Goal: Task Accomplishment & Management: Manage account settings

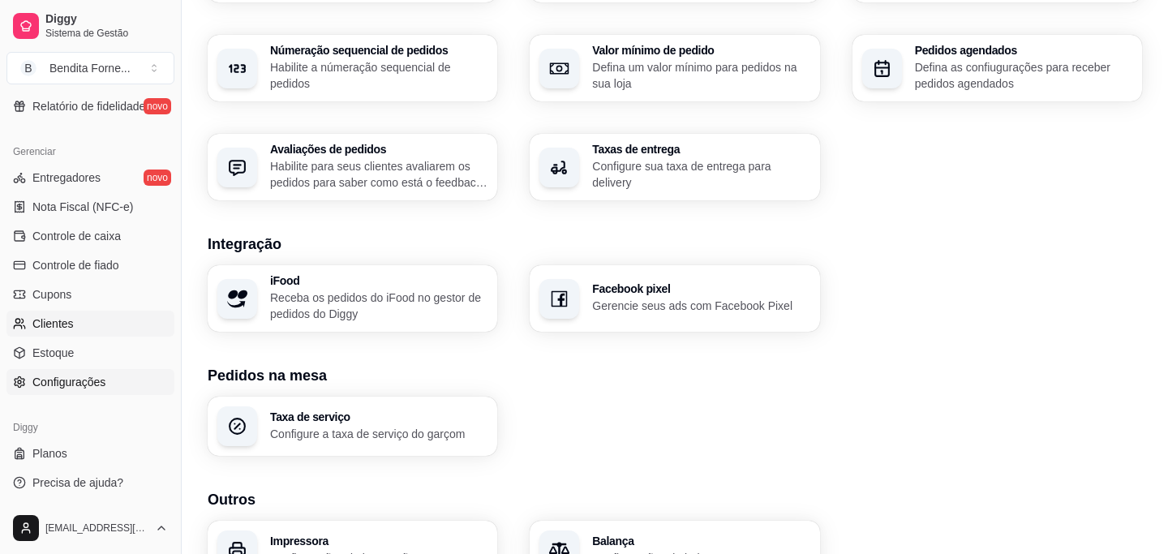
scroll to position [582, 0]
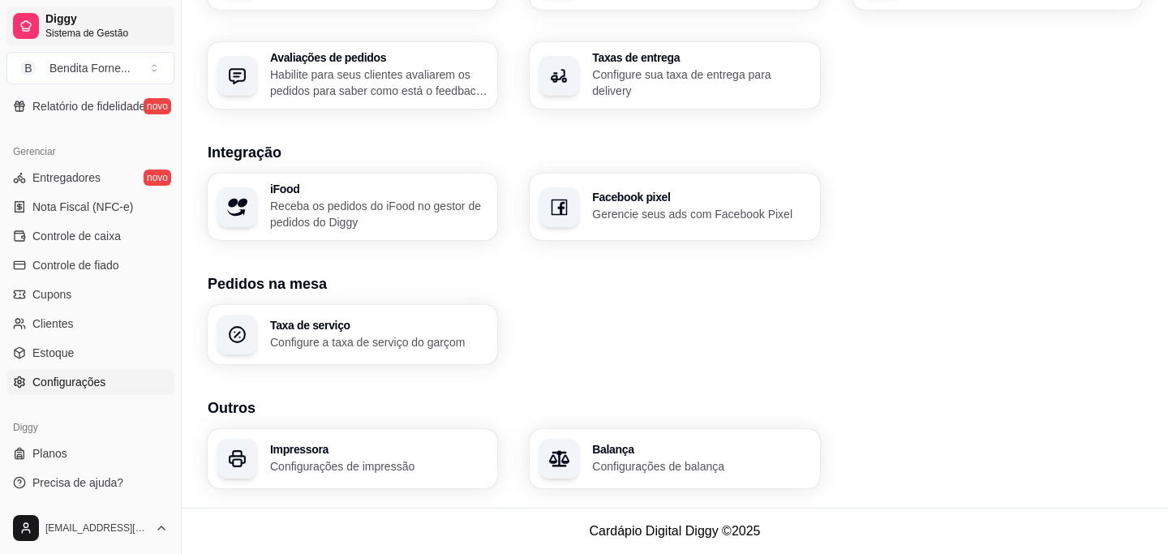
click at [31, 19] on icon at bounding box center [25, 25] width 13 height 13
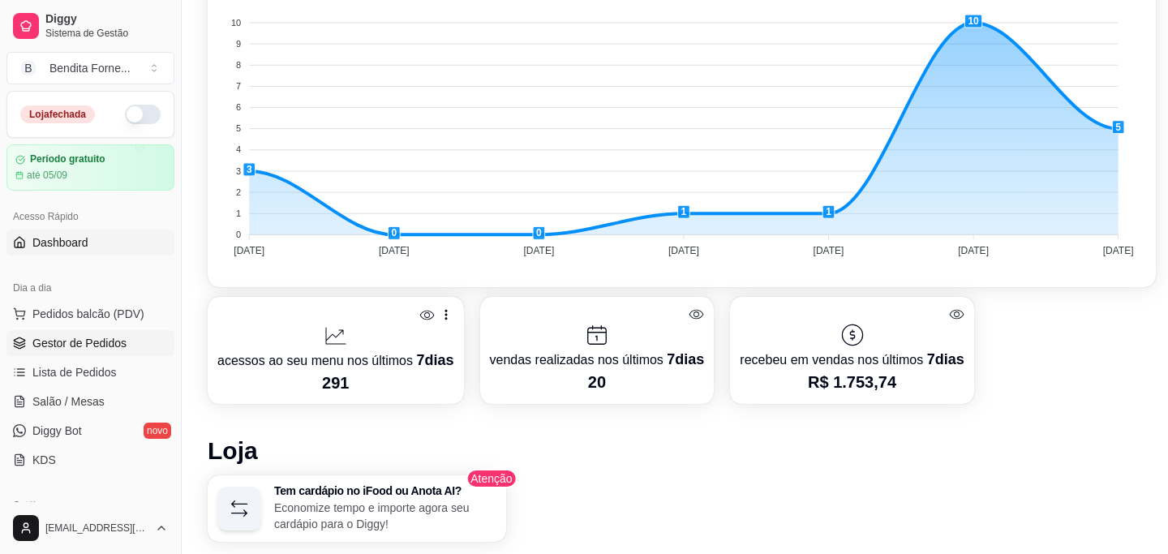
click at [87, 355] on link "Gestor de Pedidos" at bounding box center [90, 343] width 168 height 26
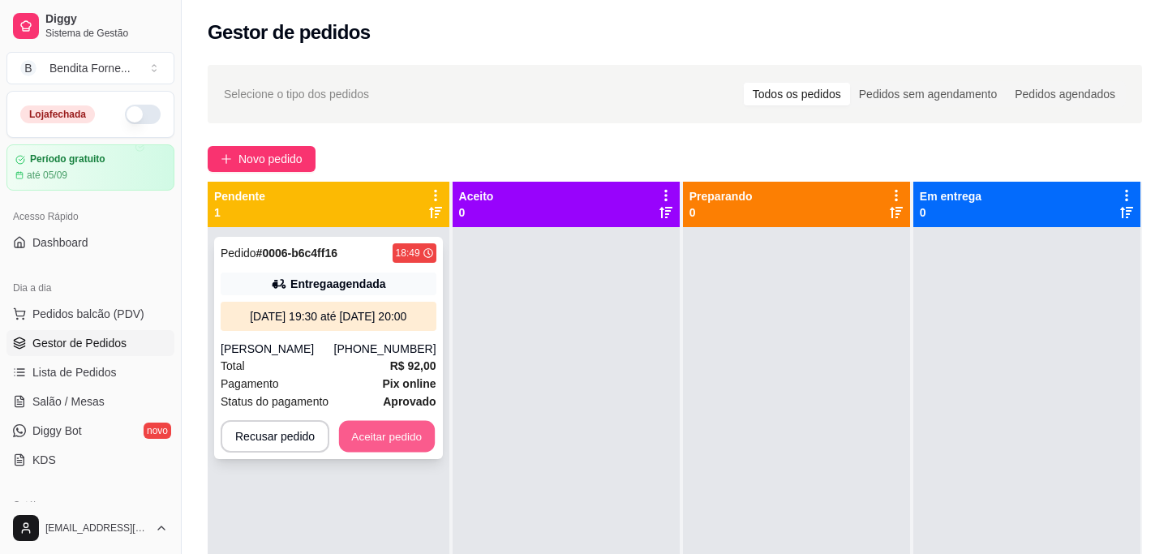
click at [414, 452] on button "Aceitar pedido" at bounding box center [387, 437] width 96 height 32
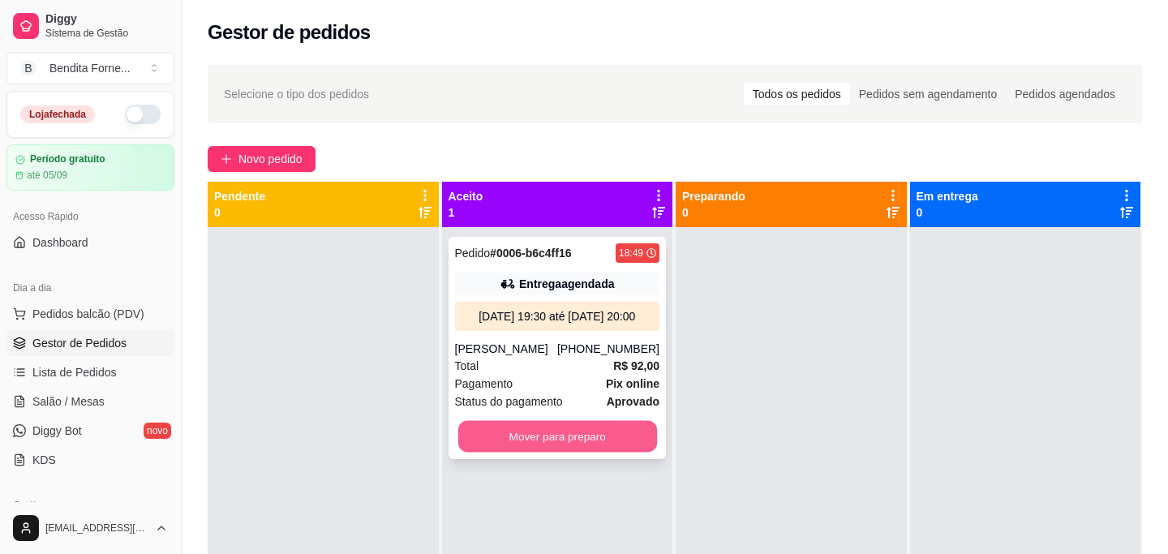
click at [558, 452] on button "Mover para preparo" at bounding box center [556, 437] width 199 height 32
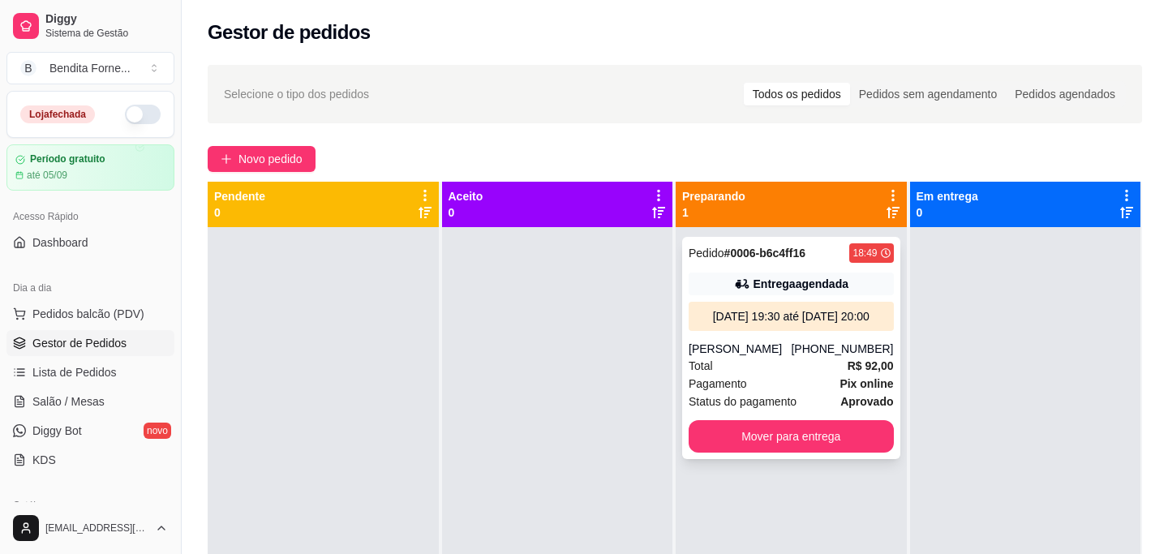
click at [791, 357] on div "[PERSON_NAME]" at bounding box center [739, 349] width 102 height 16
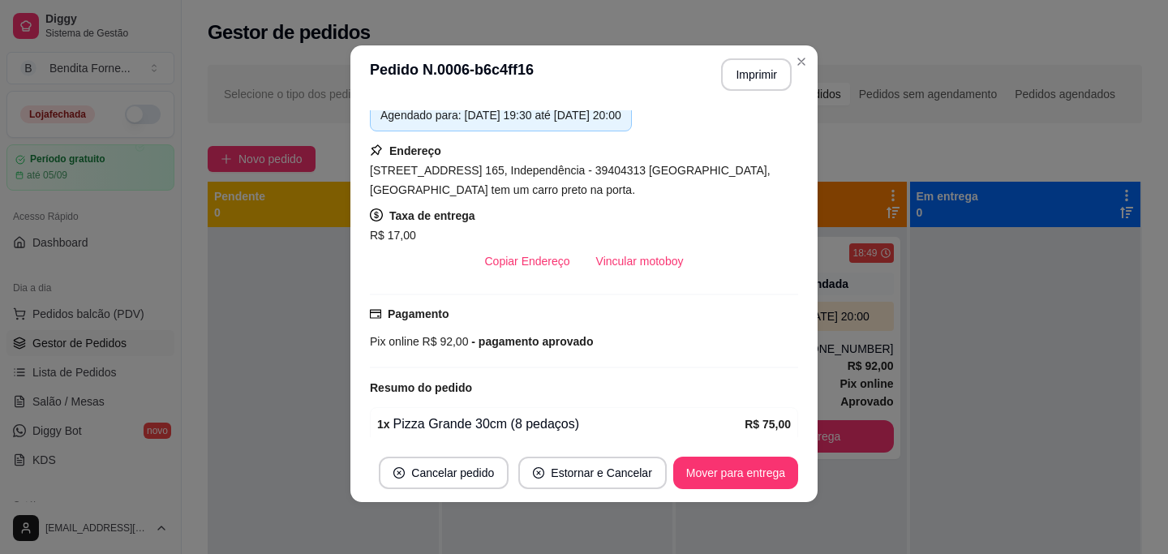
scroll to position [289, 0]
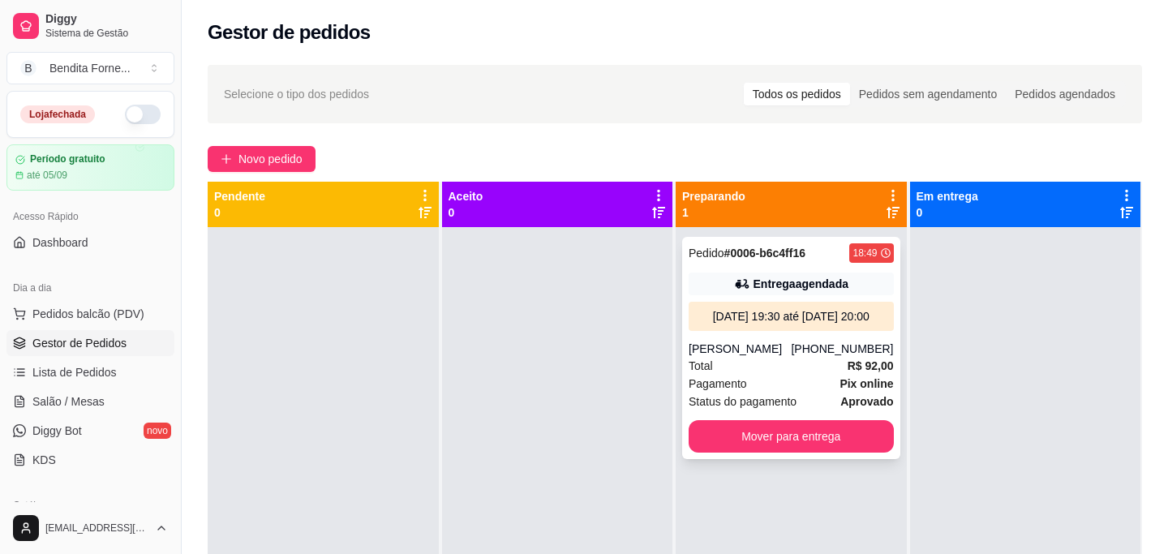
click at [783, 392] on div "Pagamento Pix online" at bounding box center [790, 384] width 205 height 18
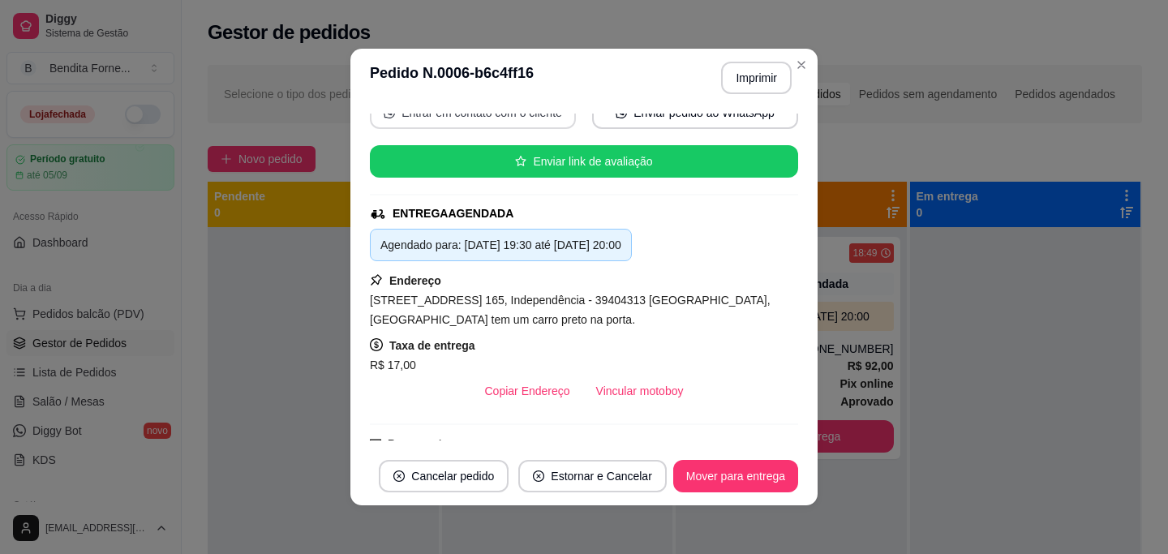
scroll to position [208, 0]
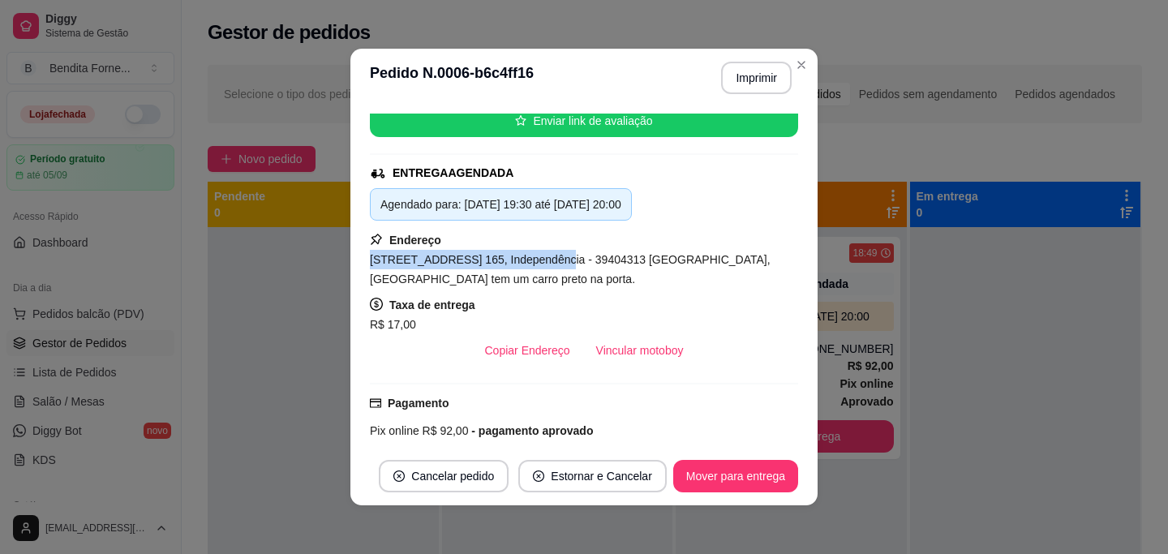
drag, startPoint x: 371, startPoint y: 259, endPoint x: 552, endPoint y: 263, distance: 180.9
click at [552, 263] on span "[STREET_ADDRESS] 165, Independência - 39404313 [GEOGRAPHIC_DATA],[GEOGRAPHIC_DA…" at bounding box center [570, 269] width 401 height 32
copy span "[STREET_ADDRESS] 165, Independência"
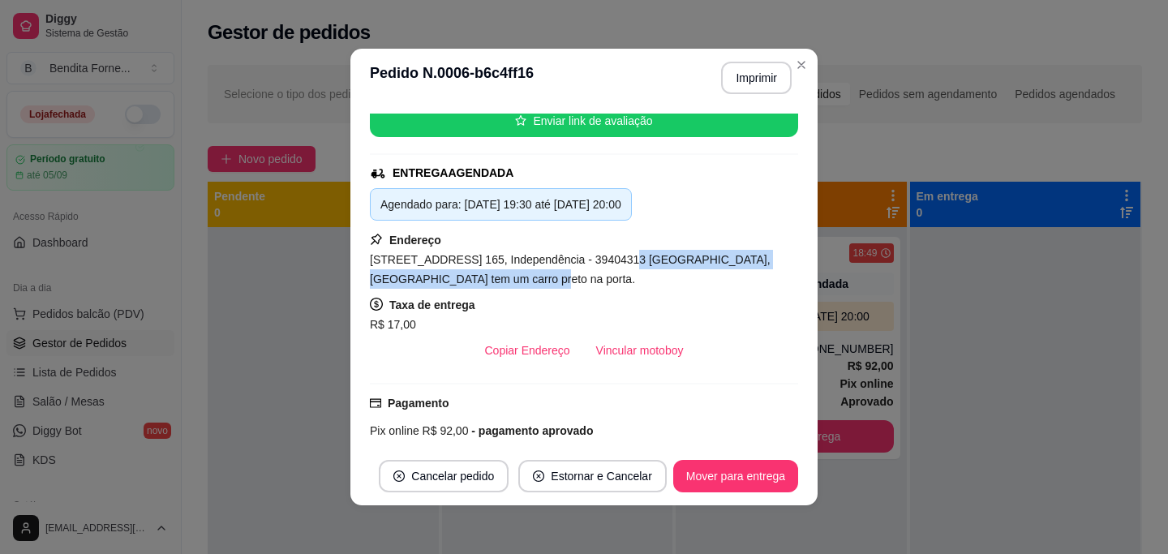
drag, startPoint x: 622, startPoint y: 259, endPoint x: 620, endPoint y: 286, distance: 27.6
click at [620, 286] on div "[STREET_ADDRESS] 165, Independência - 39404313 [GEOGRAPHIC_DATA],[GEOGRAPHIC_DA…" at bounding box center [584, 269] width 428 height 39
copy span "Muro verde,portão branco tem um carro preto na porta."
click at [712, 470] on button "Mover para entrega" at bounding box center [735, 476] width 125 height 32
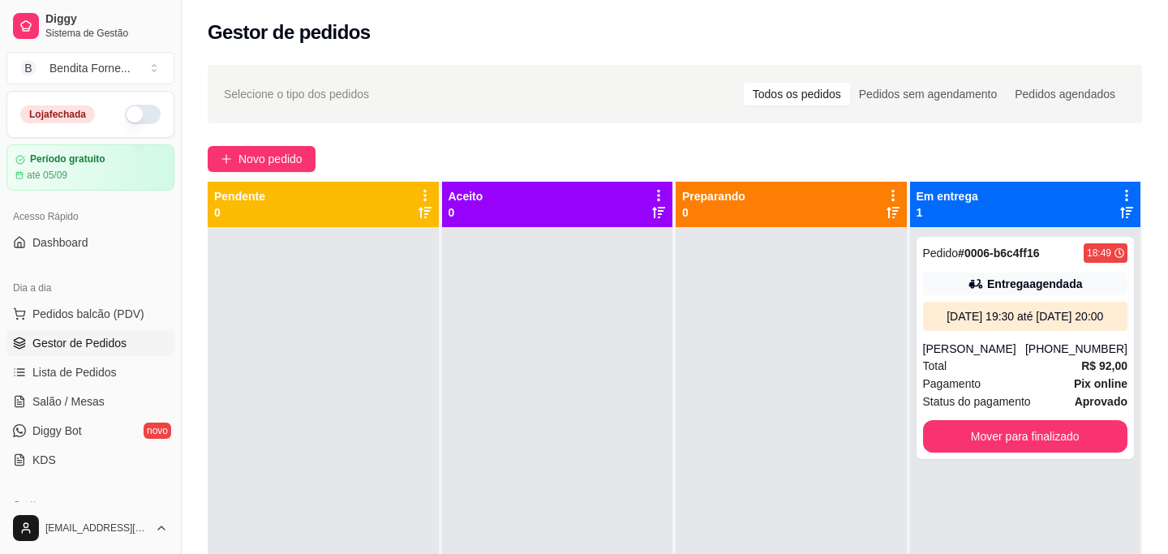
click at [144, 118] on button "button" at bounding box center [143, 114] width 36 height 19
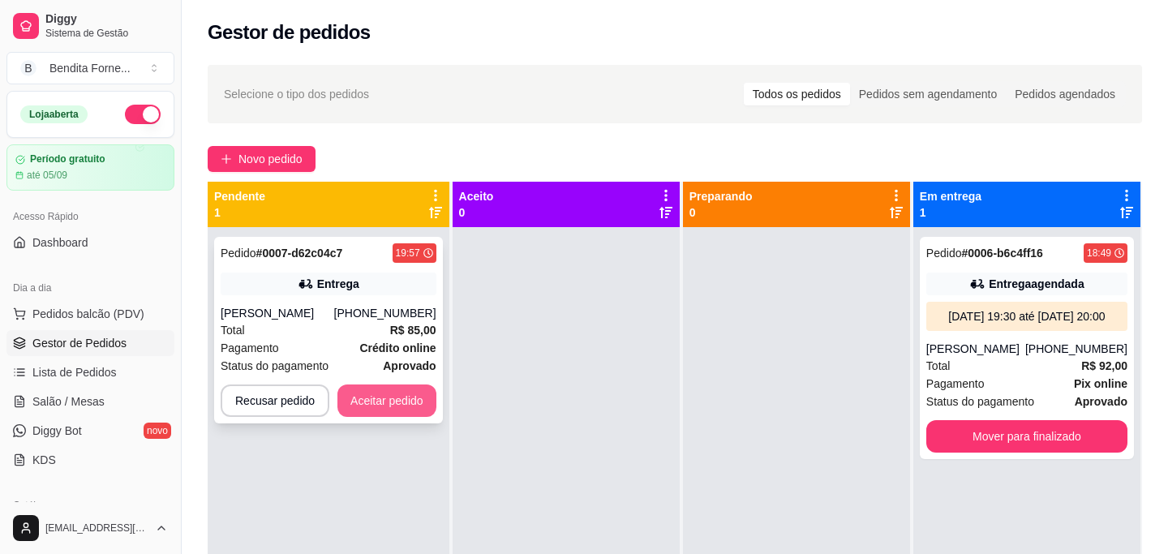
click at [405, 404] on button "Aceitar pedido" at bounding box center [386, 400] width 99 height 32
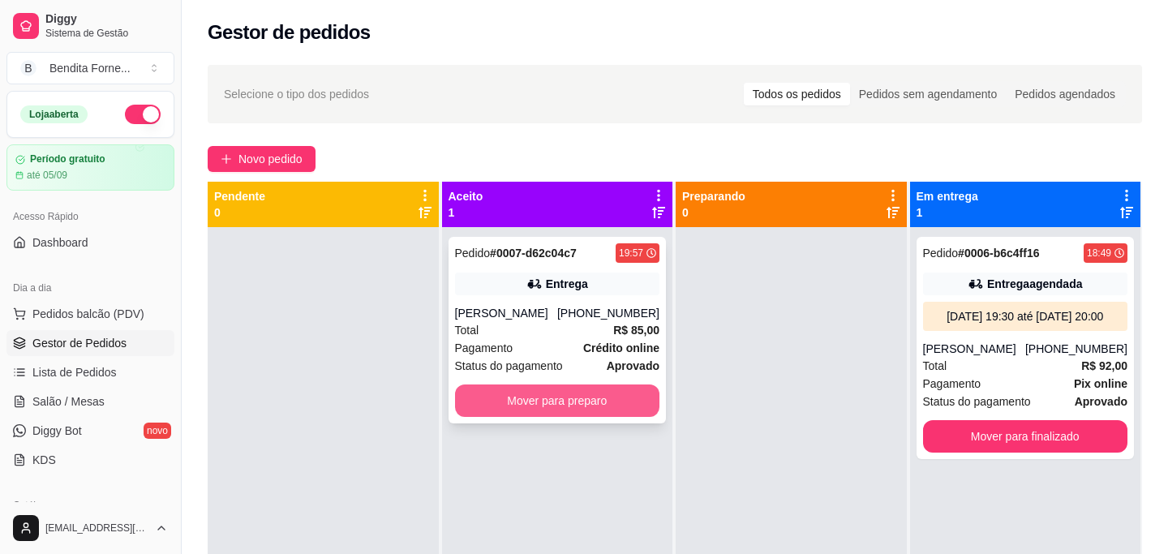
click at [577, 404] on button "Mover para preparo" at bounding box center [557, 400] width 205 height 32
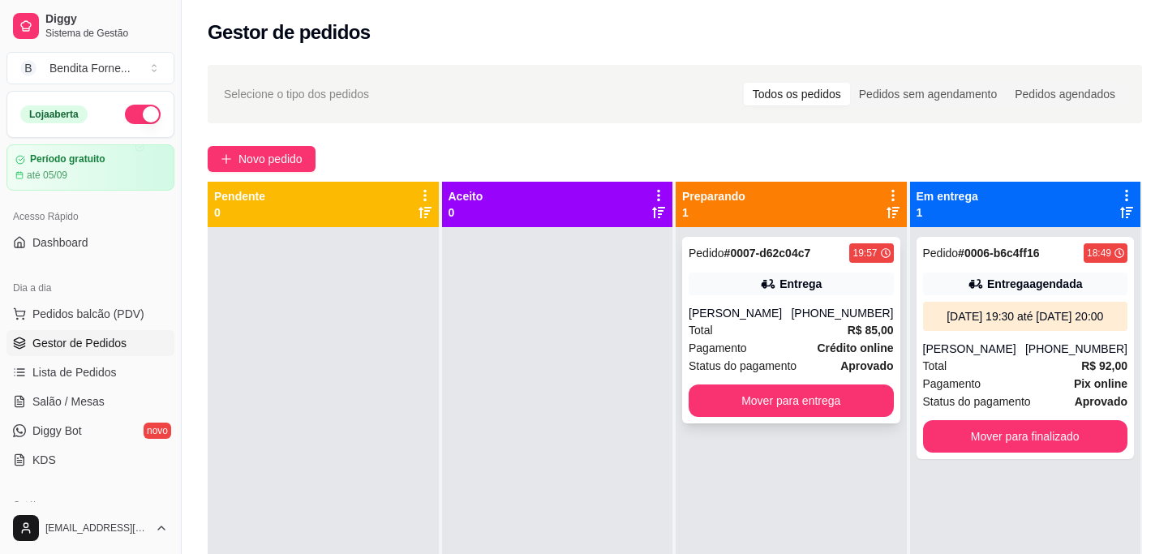
click at [813, 337] on div "Total R$ 85,00" at bounding box center [790, 330] width 205 height 18
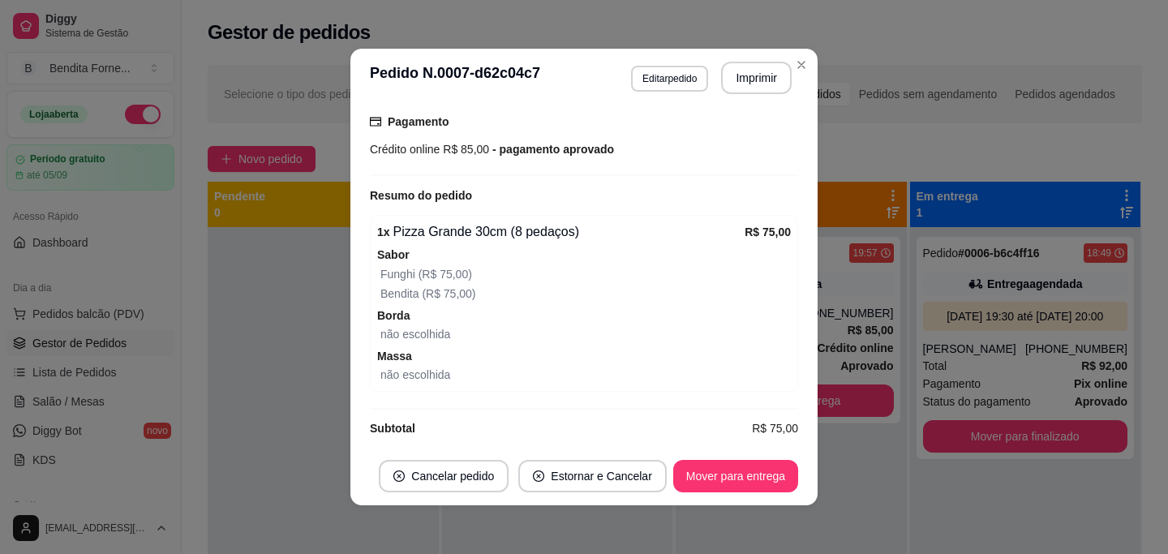
scroll to position [435, 0]
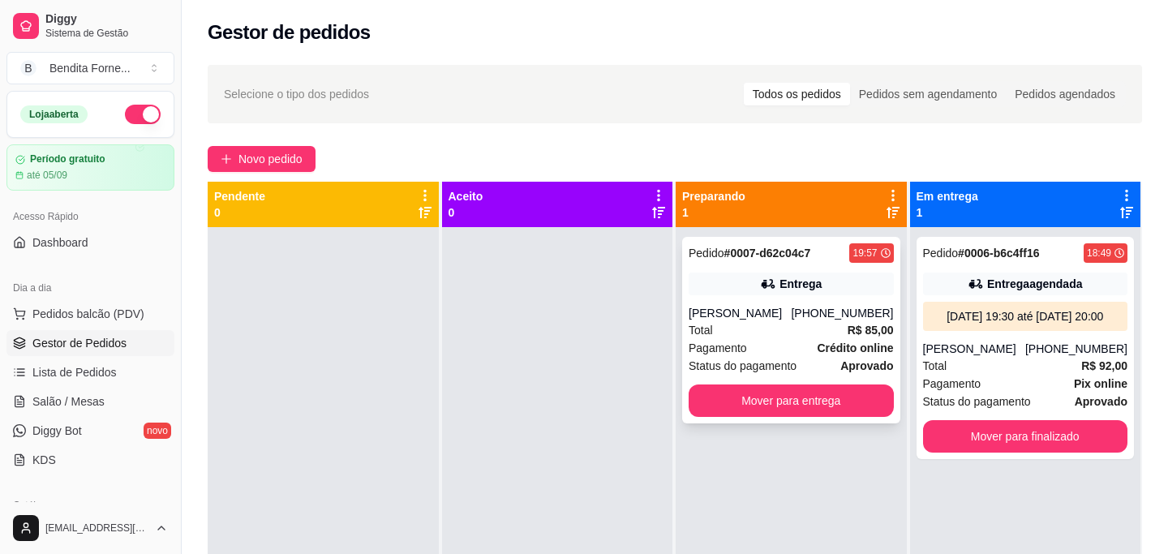
click at [761, 300] on div "Pedido # 0007-d62c04c7 19:57 Entrega [PERSON_NAME] [PHONE_NUMBER] Total R$ 85,0…" at bounding box center [791, 330] width 218 height 186
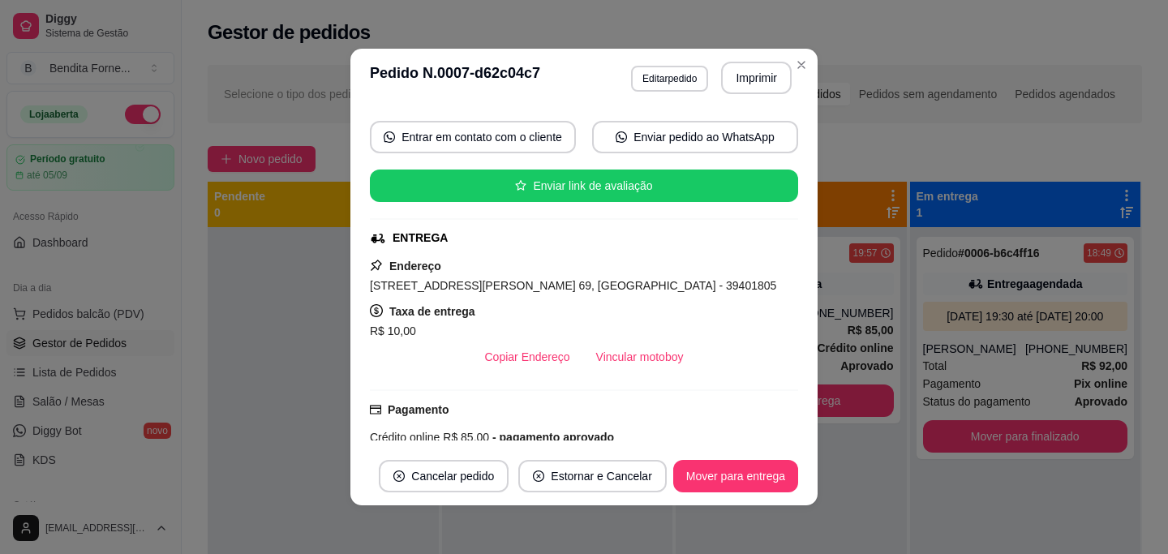
scroll to position [138, 0]
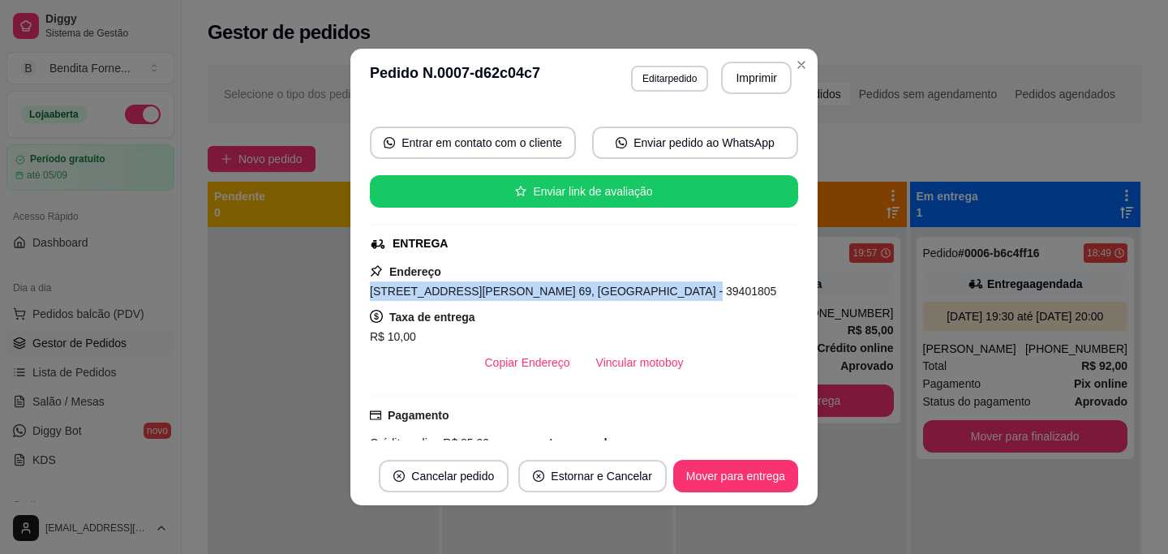
drag, startPoint x: 369, startPoint y: 292, endPoint x: 659, endPoint y: 290, distance: 290.3
click at [659, 290] on span "[STREET_ADDRESS][PERSON_NAME] 69, [GEOGRAPHIC_DATA] - 39401805" at bounding box center [573, 291] width 406 height 13
copy span "[STREET_ADDRESS][PERSON_NAME] 69, Morada do Sol"
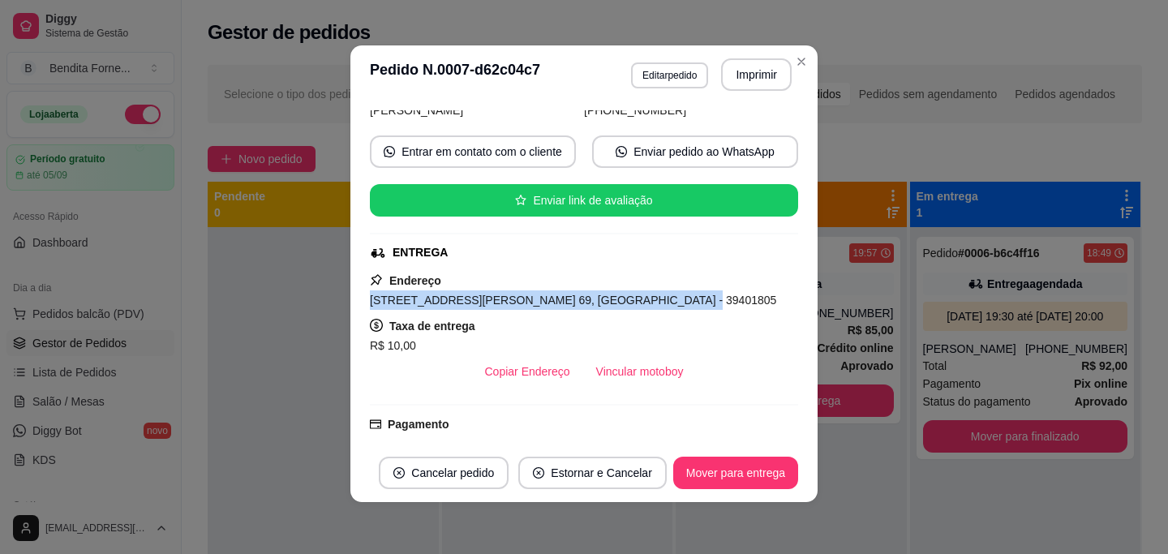
scroll to position [446, 0]
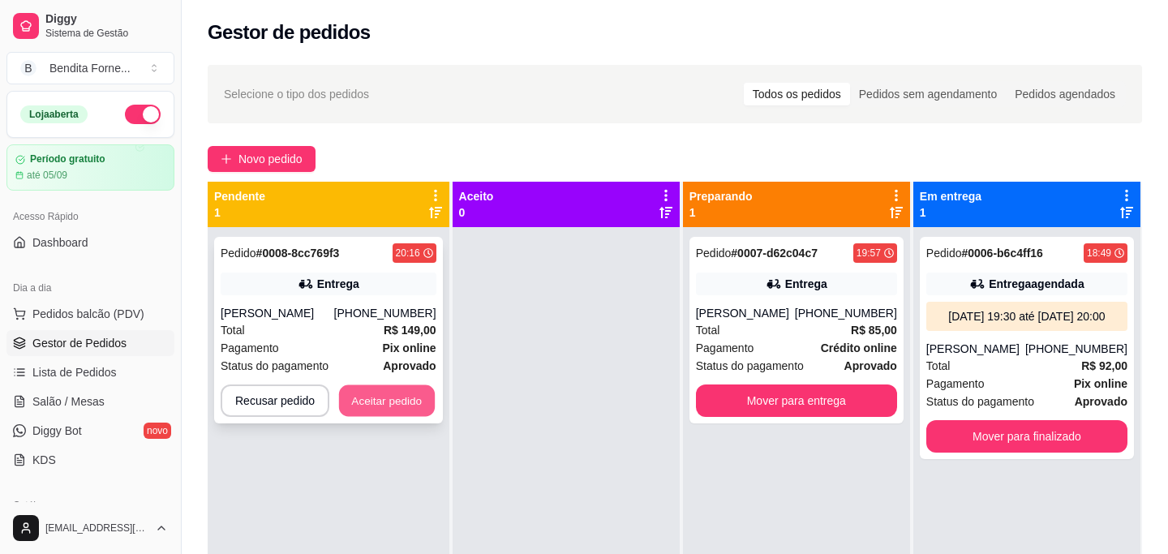
click at [384, 391] on button "Aceitar pedido" at bounding box center [387, 401] width 96 height 32
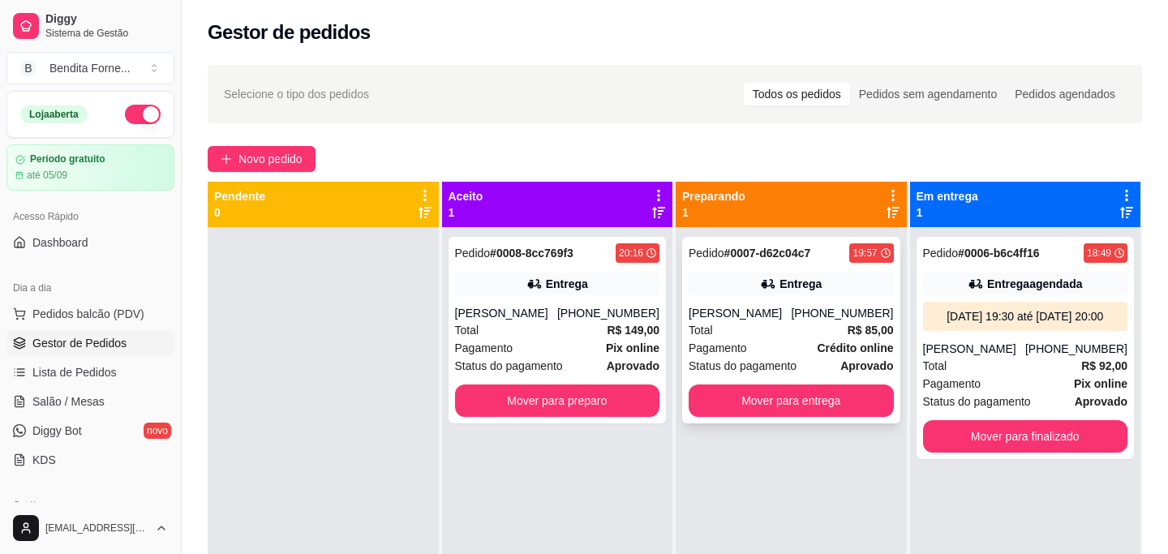
click at [805, 325] on div "Total R$ 85,00" at bounding box center [790, 330] width 205 height 18
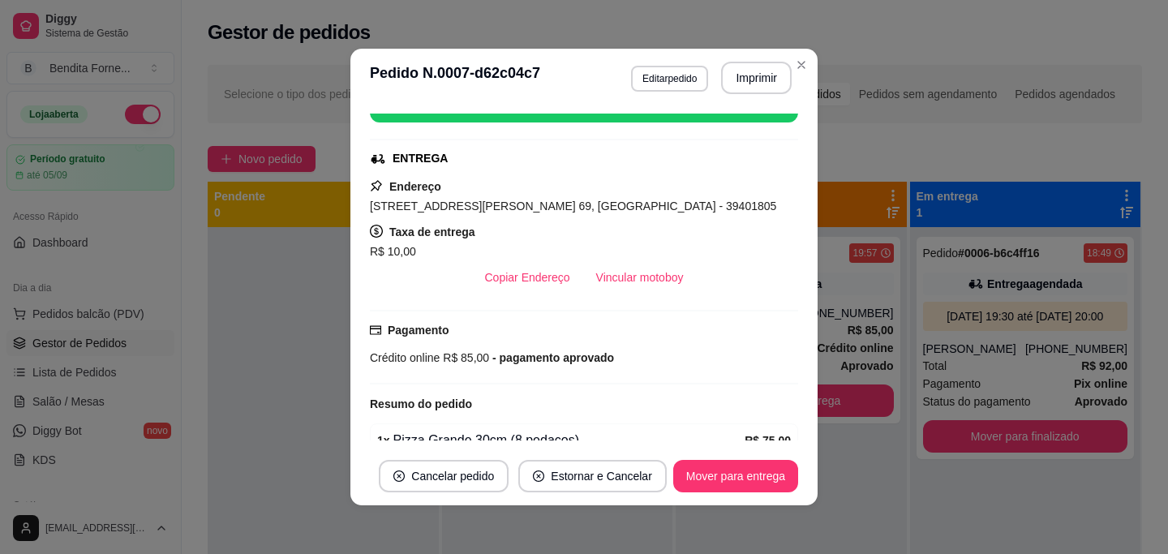
scroll to position [227, 0]
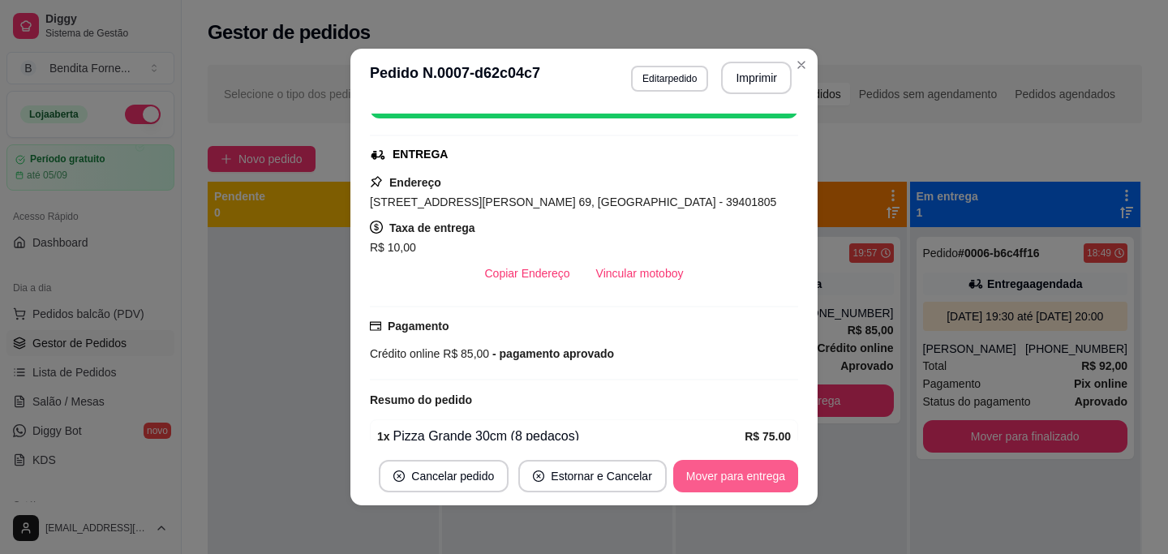
click at [749, 485] on button "Mover para entrega" at bounding box center [735, 476] width 125 height 32
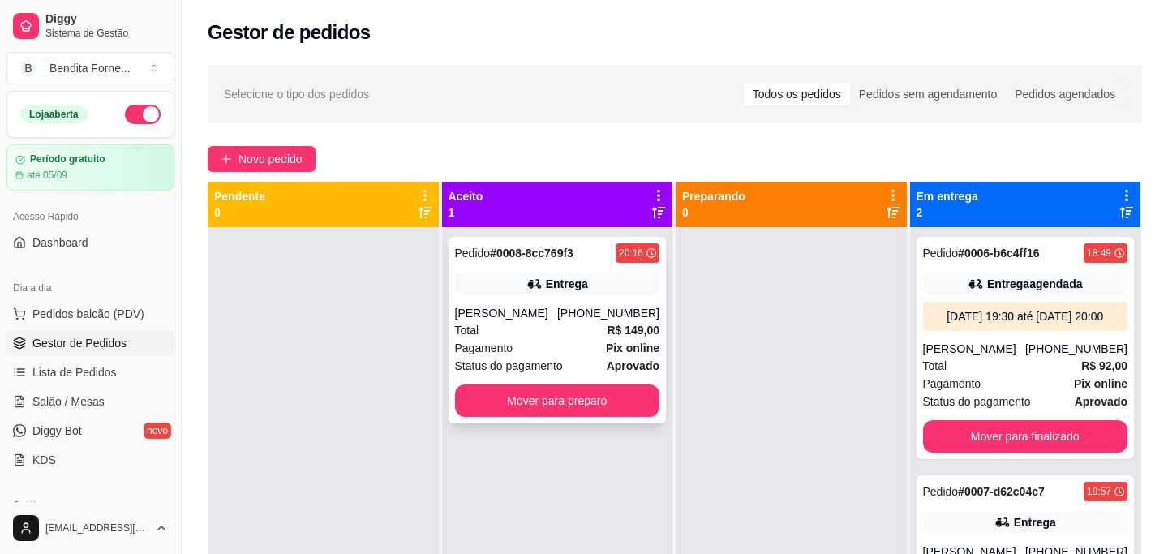
click at [543, 336] on div "Total R$ 149,00" at bounding box center [557, 330] width 205 height 18
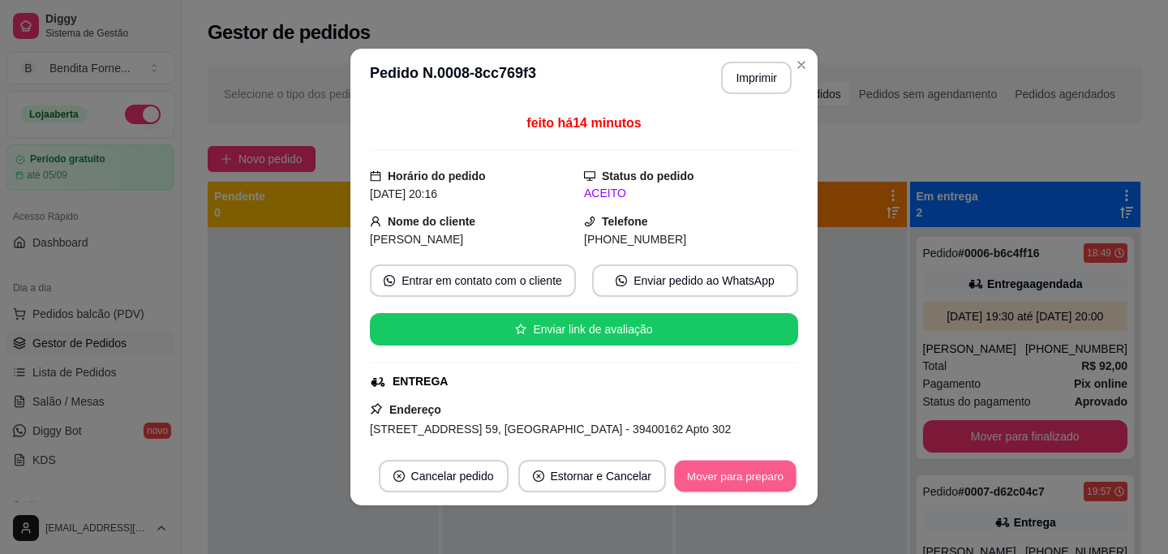
click at [747, 491] on button "Mover para preparo" at bounding box center [735, 477] width 122 height 32
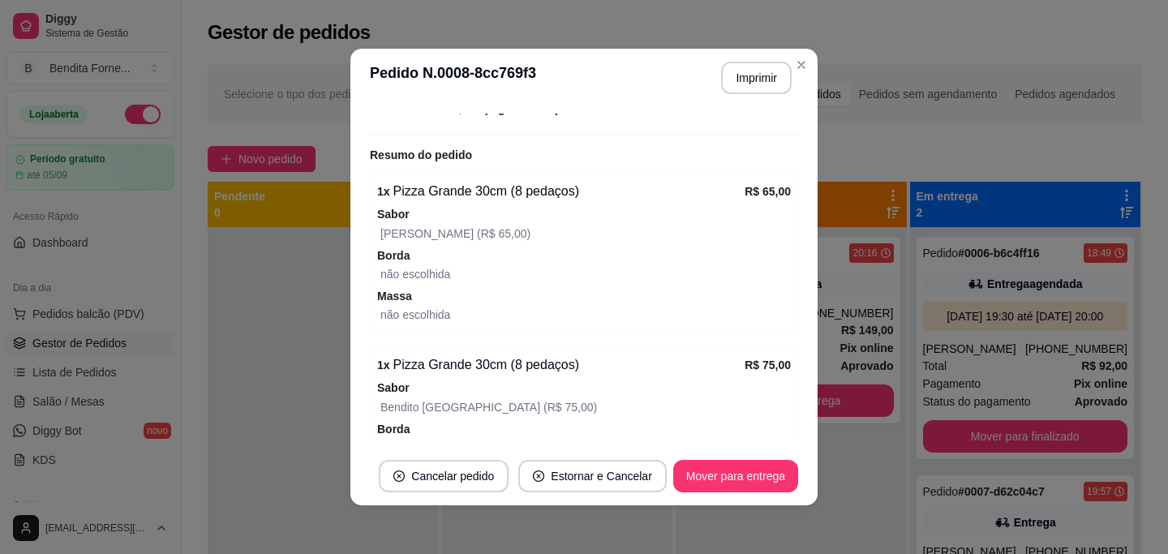
scroll to position [474, 0]
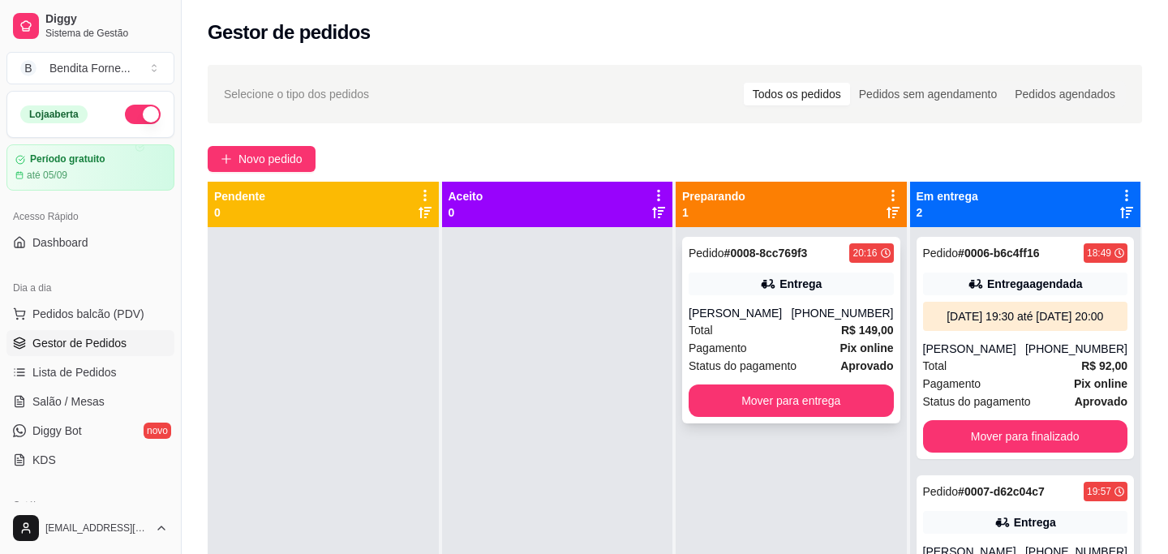
click at [720, 356] on span "Pagamento" at bounding box center [717, 348] width 58 height 18
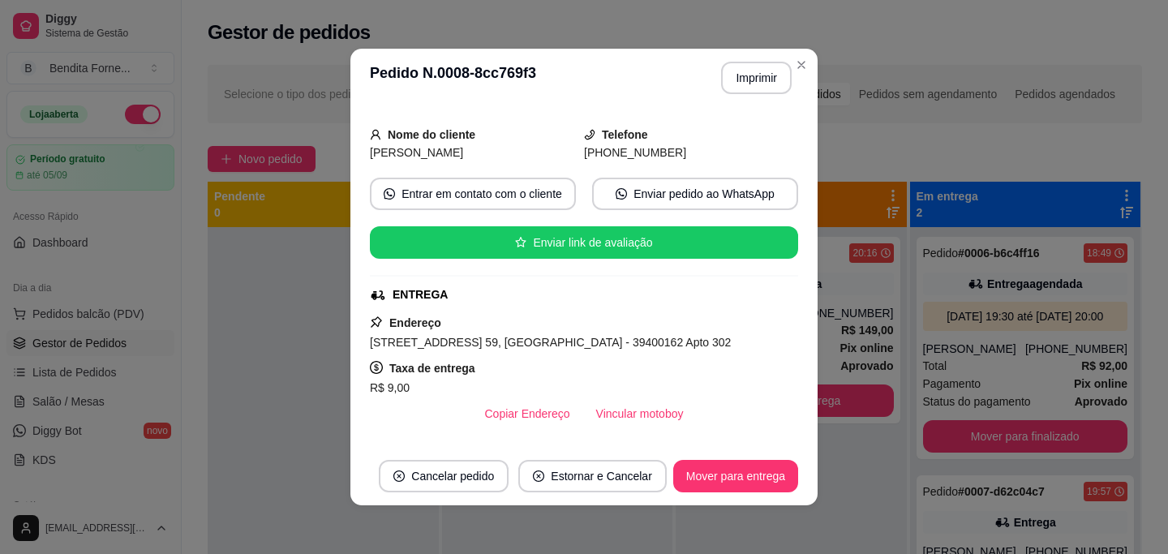
scroll to position [88, 0]
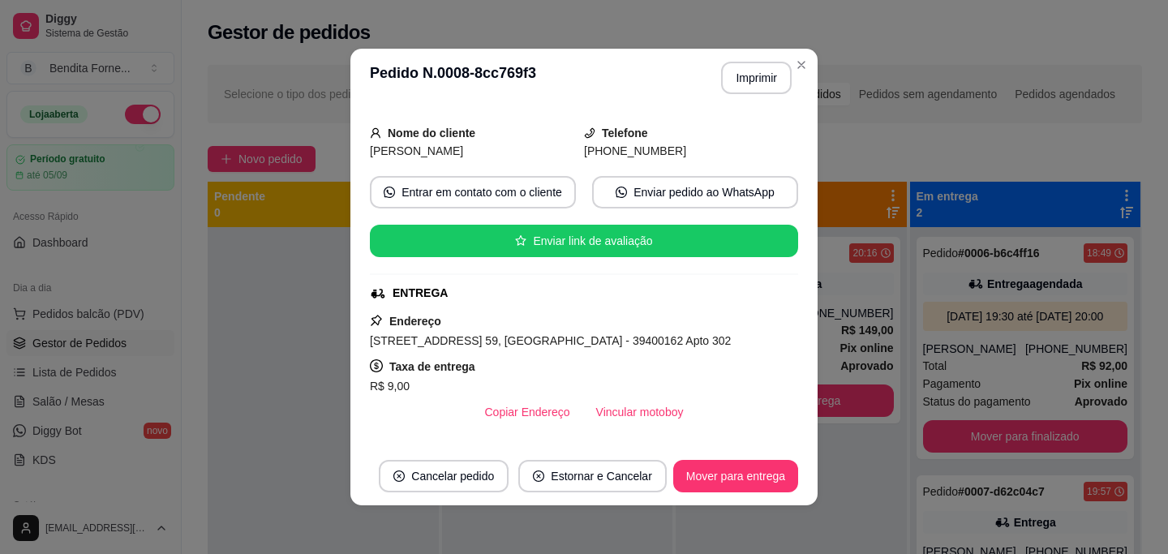
click at [371, 339] on span "[STREET_ADDRESS] 59, [GEOGRAPHIC_DATA] - 39400162 Apto 302" at bounding box center [550, 340] width 361 height 13
drag, startPoint x: 371, startPoint y: 339, endPoint x: 441, endPoint y: 345, distance: 70.8
click at [445, 345] on span "[STREET_ADDRESS] 59, [GEOGRAPHIC_DATA] - 39400162 Apto 302" at bounding box center [550, 340] width 361 height 13
click at [370, 337] on span "[STREET_ADDRESS] 59, [GEOGRAPHIC_DATA] - 39400162 Apto 302" at bounding box center [550, 340] width 361 height 13
drag, startPoint x: 370, startPoint y: 337, endPoint x: 542, endPoint y: 347, distance: 173.0
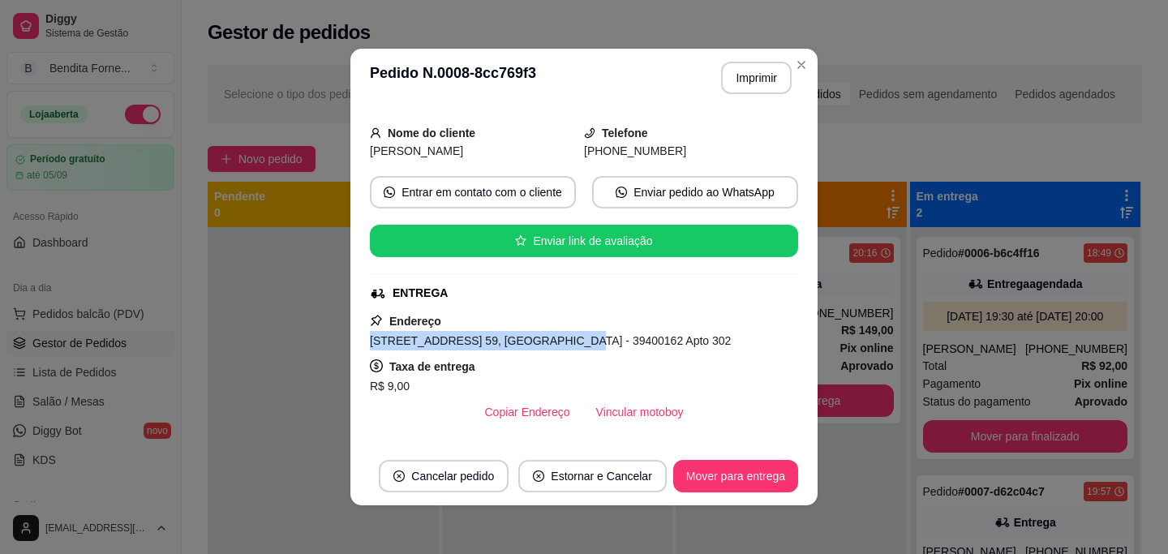
click at [542, 347] on span "[STREET_ADDRESS] 59, [GEOGRAPHIC_DATA] - 39400162 Apto 302" at bounding box center [550, 340] width 361 height 13
copy span "[STREET_ADDRESS] 59, [GEOGRAPHIC_DATA]"
click at [748, 481] on button "Mover para entrega" at bounding box center [735, 476] width 125 height 32
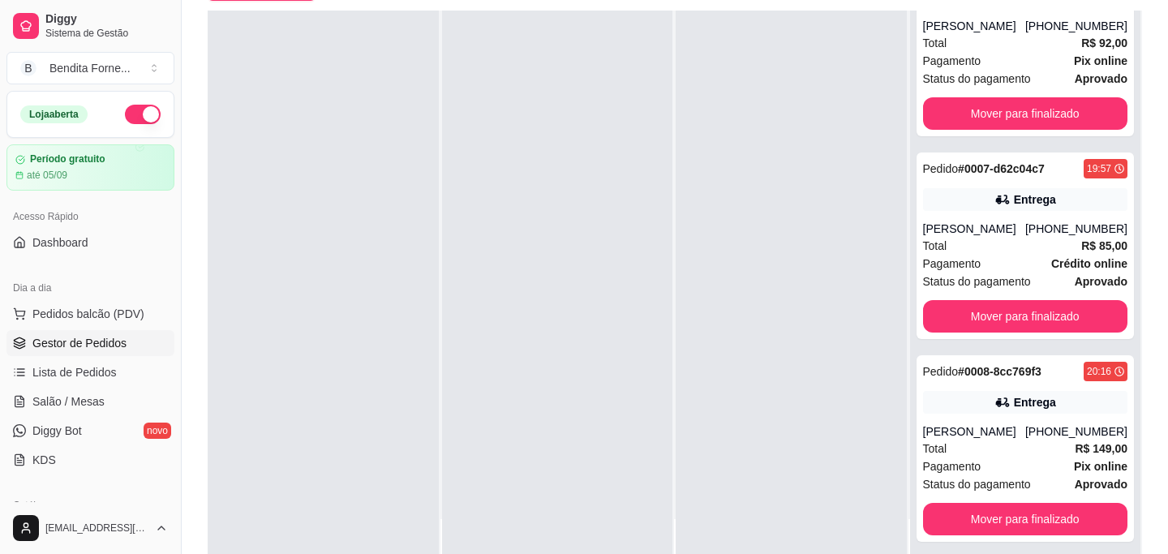
scroll to position [172, 0]
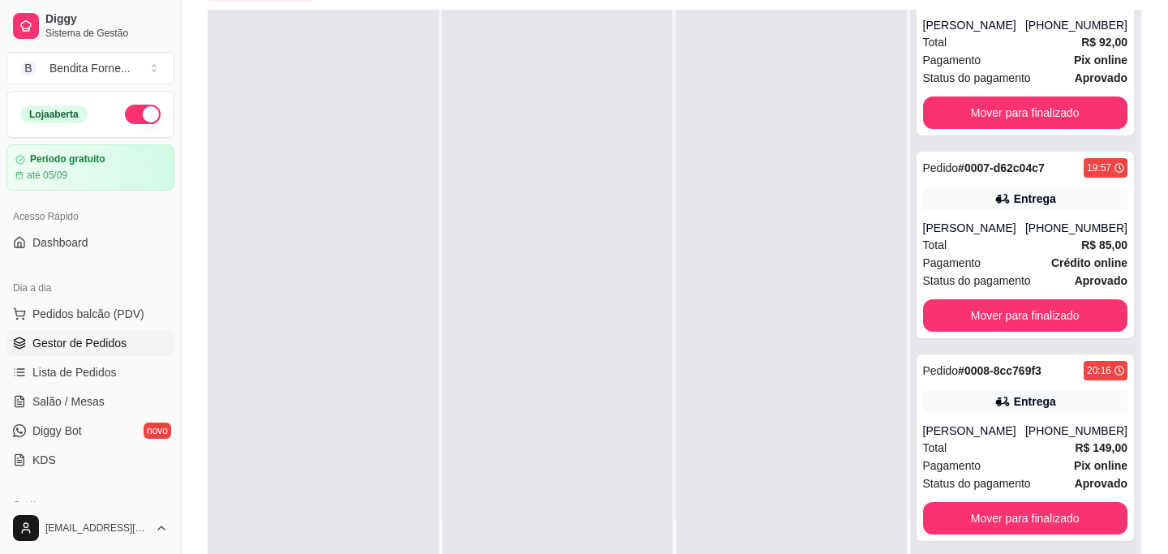
click at [1110, 456] on span "Pix online" at bounding box center [1101, 465] width 54 height 18
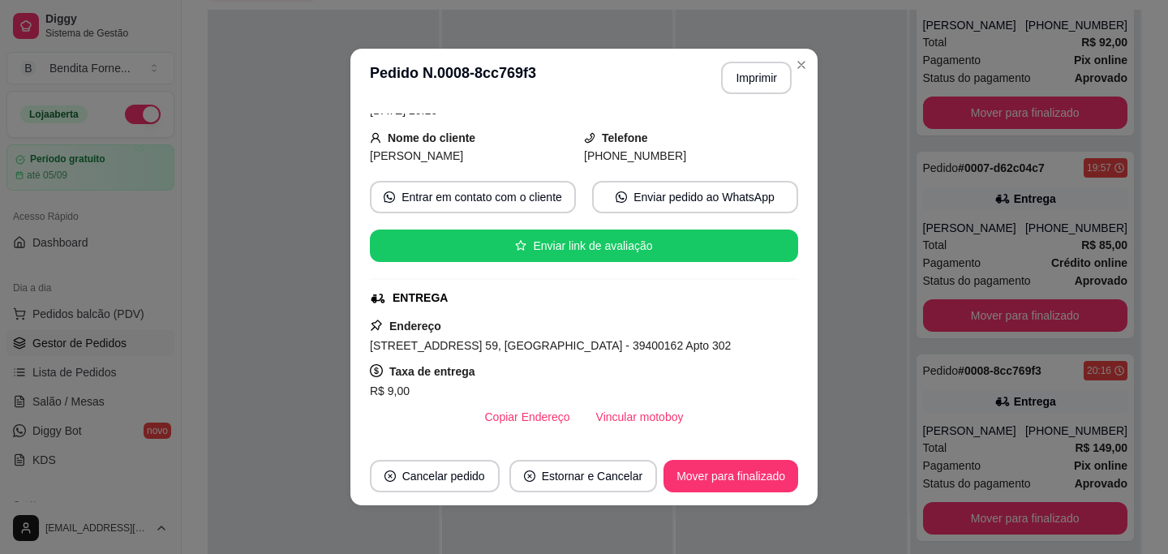
scroll to position [92, 0]
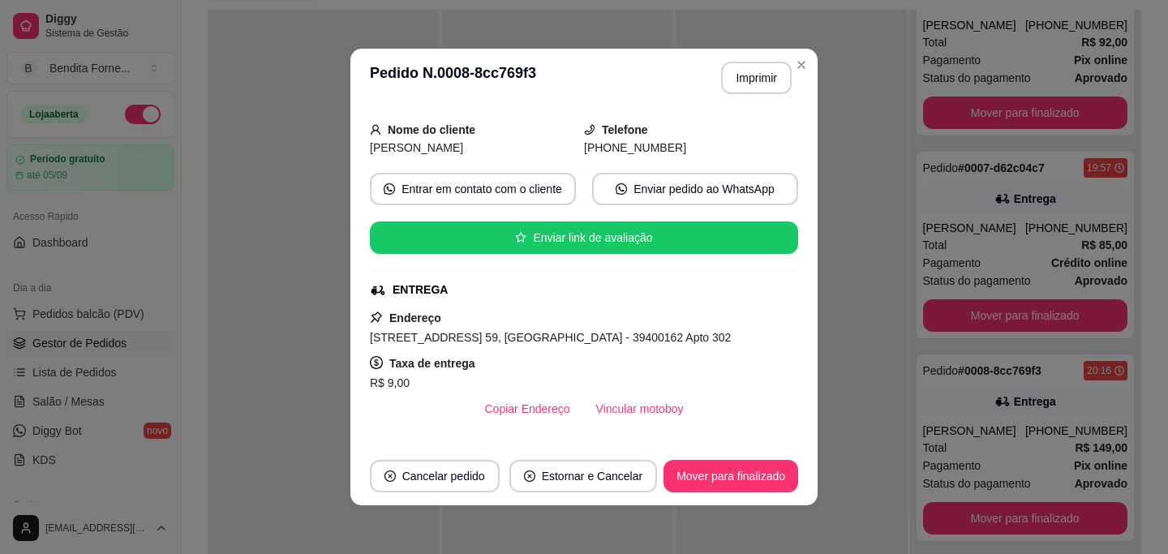
click at [562, 436] on div "feito há 68 minutos Horário do pedido [DATE] 20:16 Status do pedido SAIU PARA E…" at bounding box center [584, 277] width 428 height 327
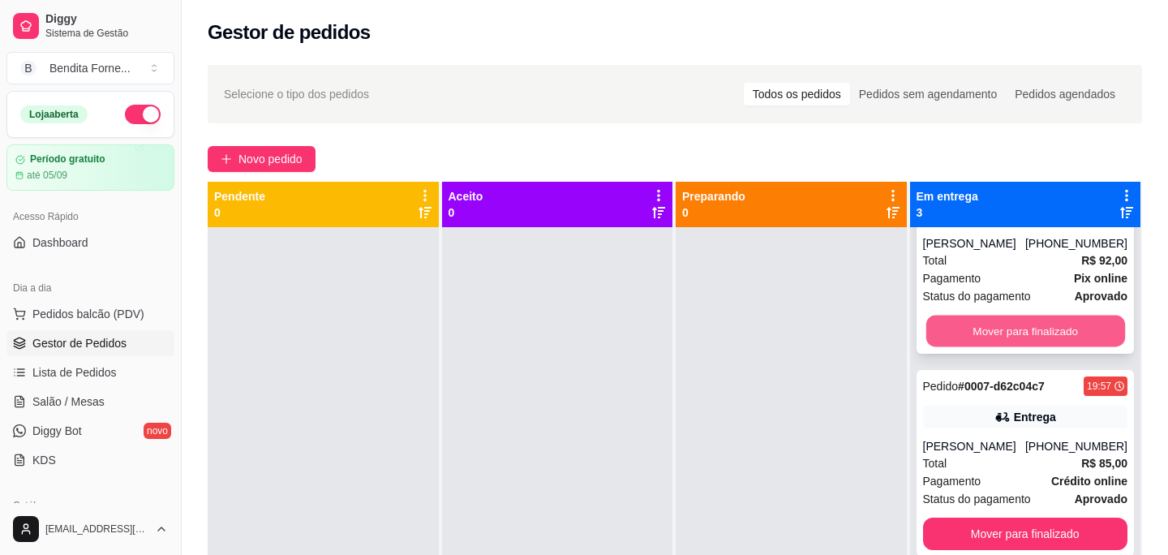
click at [1022, 330] on button "Mover para finalizado" at bounding box center [1024, 331] width 199 height 32
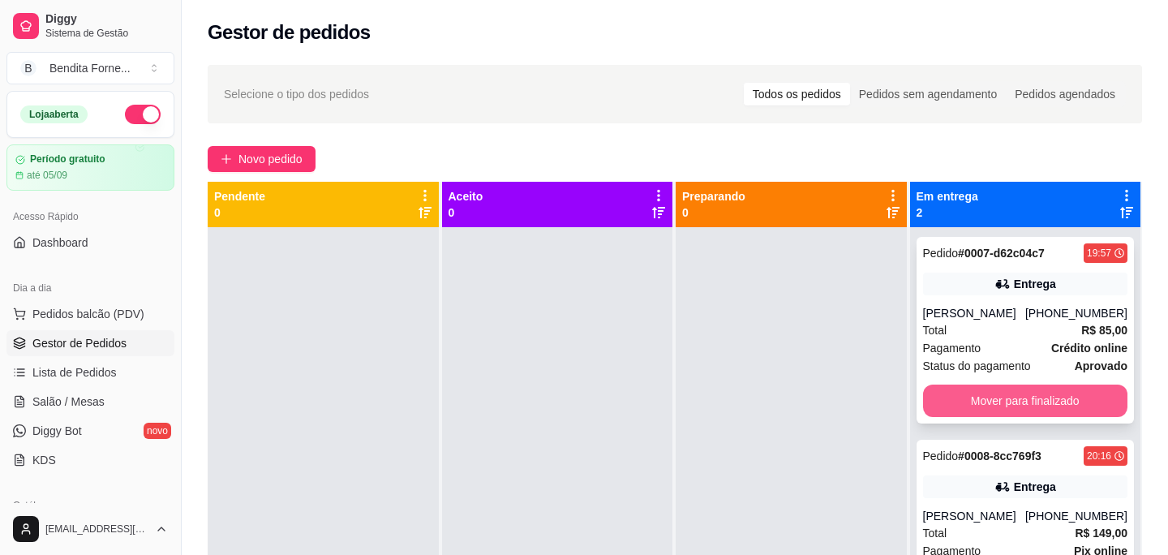
click at [1011, 398] on button "Mover para finalizado" at bounding box center [1025, 400] width 205 height 32
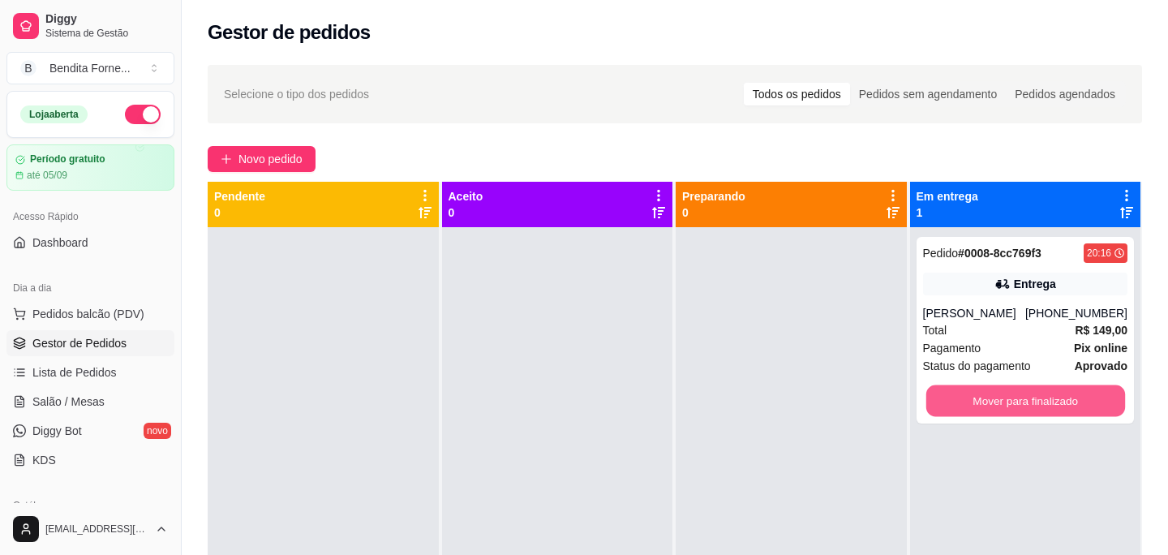
click at [1011, 398] on button "Mover para finalizado" at bounding box center [1024, 401] width 199 height 32
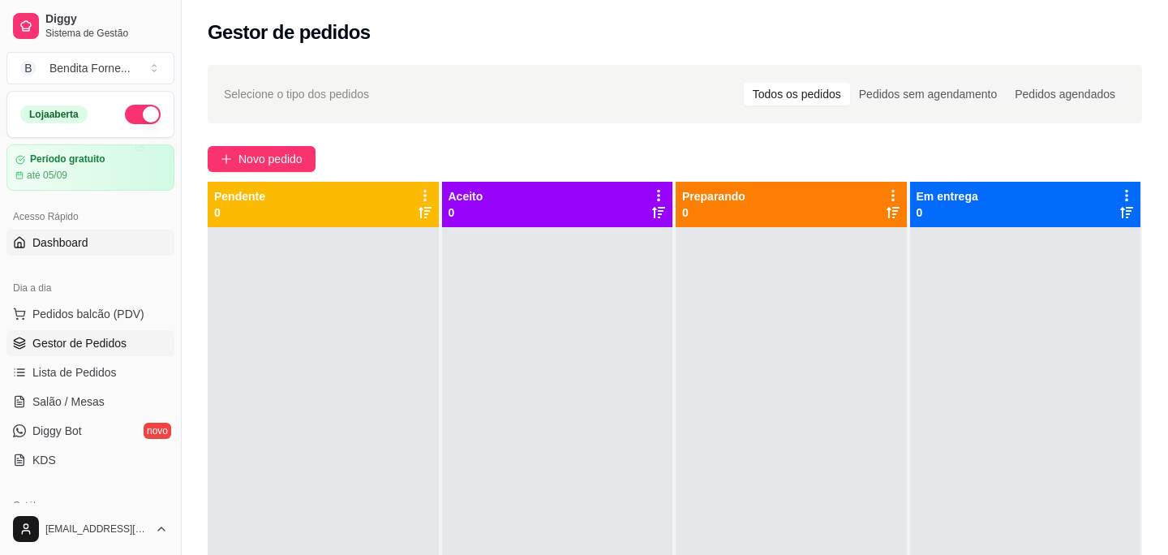
click at [66, 238] on span "Dashboard" at bounding box center [60, 242] width 56 height 16
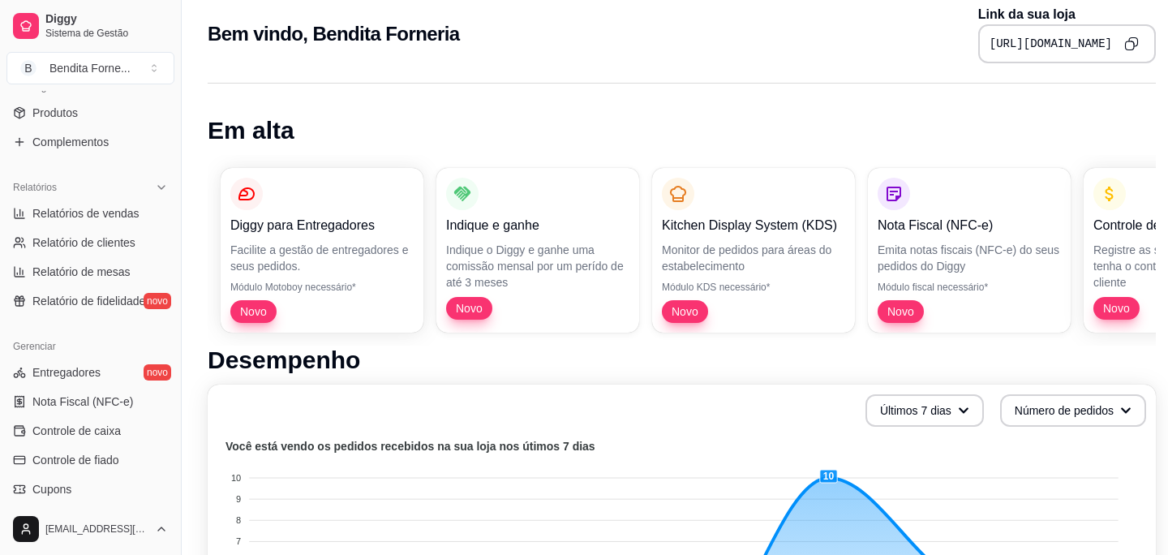
scroll to position [417, 0]
click at [116, 221] on span "Relatórios de vendas" at bounding box center [85, 215] width 107 height 16
select select "ALL"
select select "0"
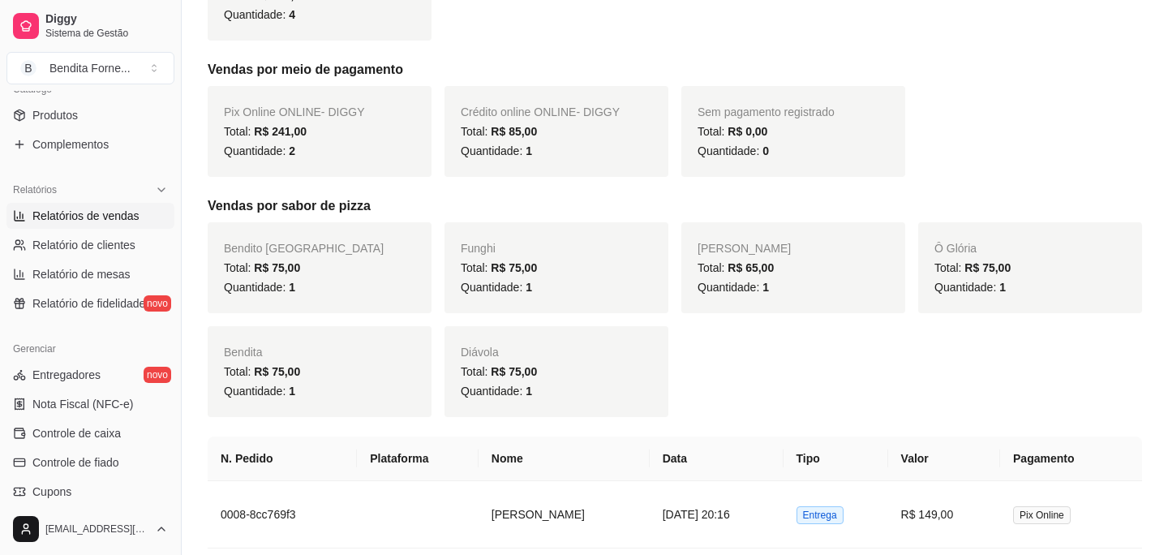
scroll to position [414, 0]
click at [94, 302] on span "Relatório de fidelidade" at bounding box center [88, 303] width 113 height 16
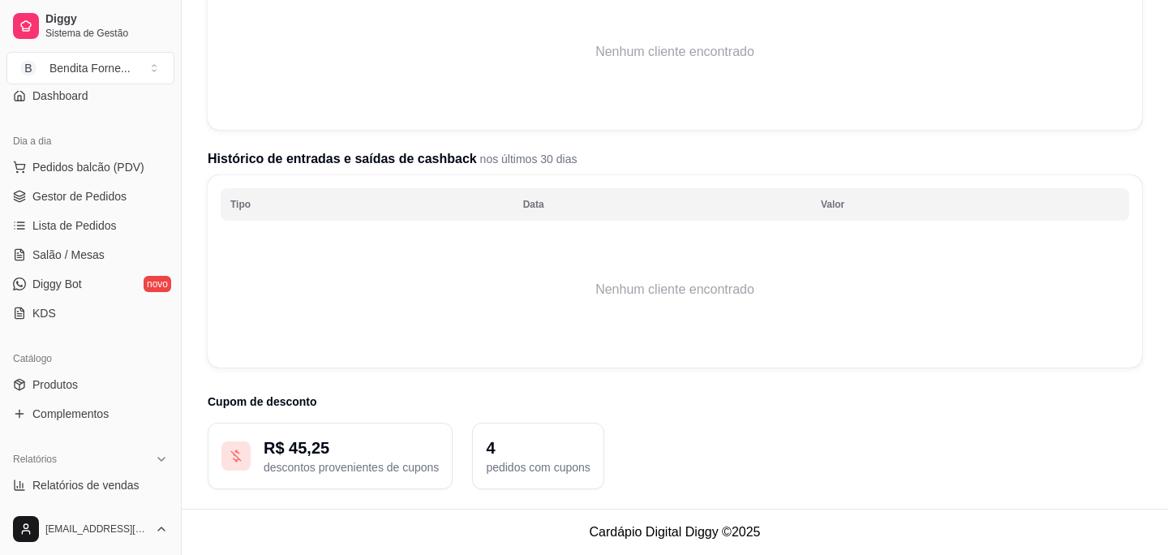
scroll to position [155, 0]
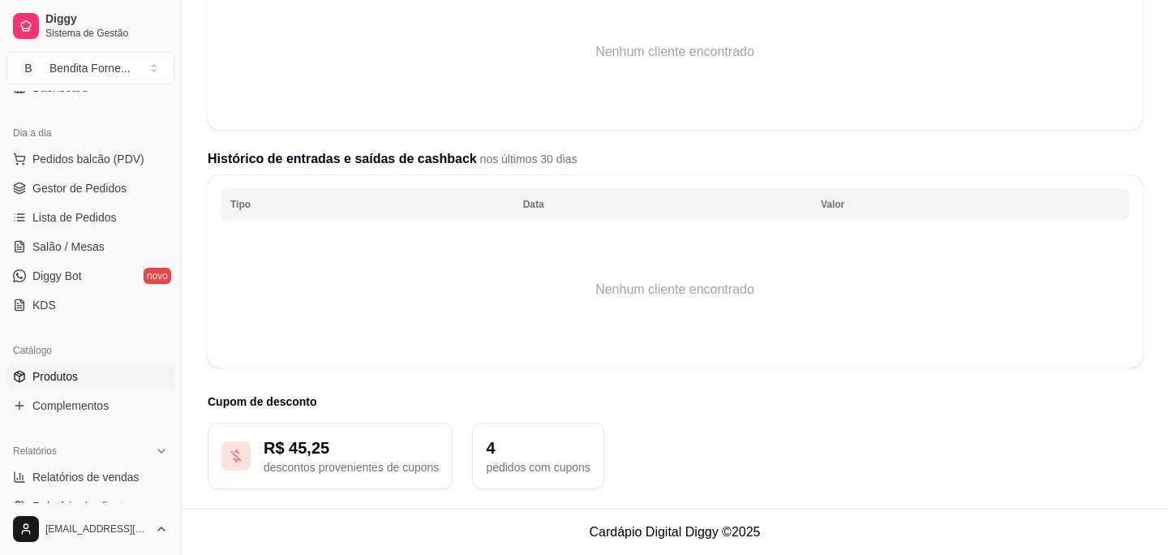
click at [73, 379] on span "Produtos" at bounding box center [54, 376] width 45 height 16
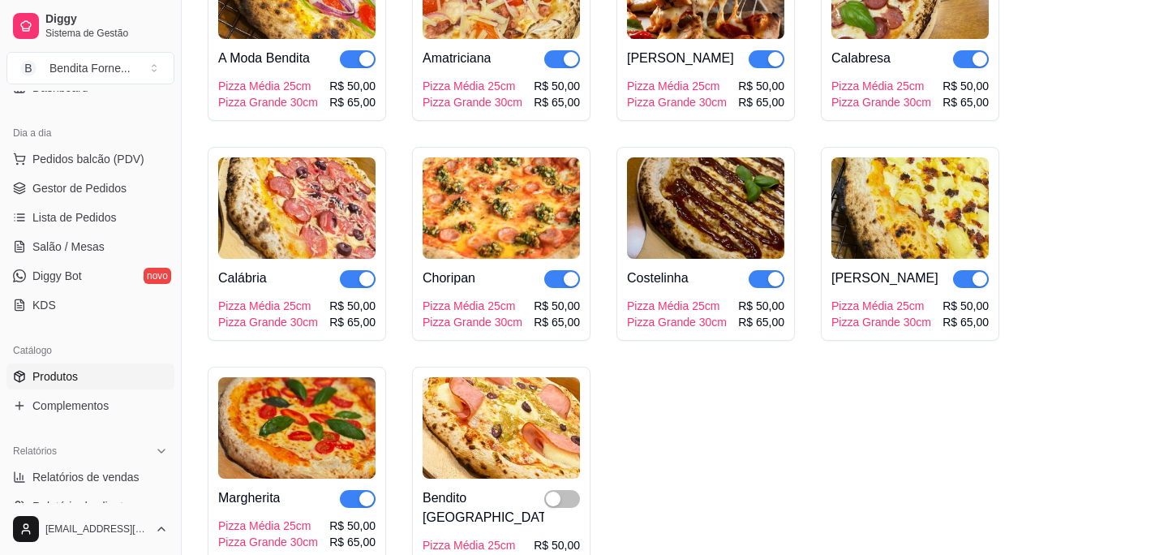
scroll to position [302, 0]
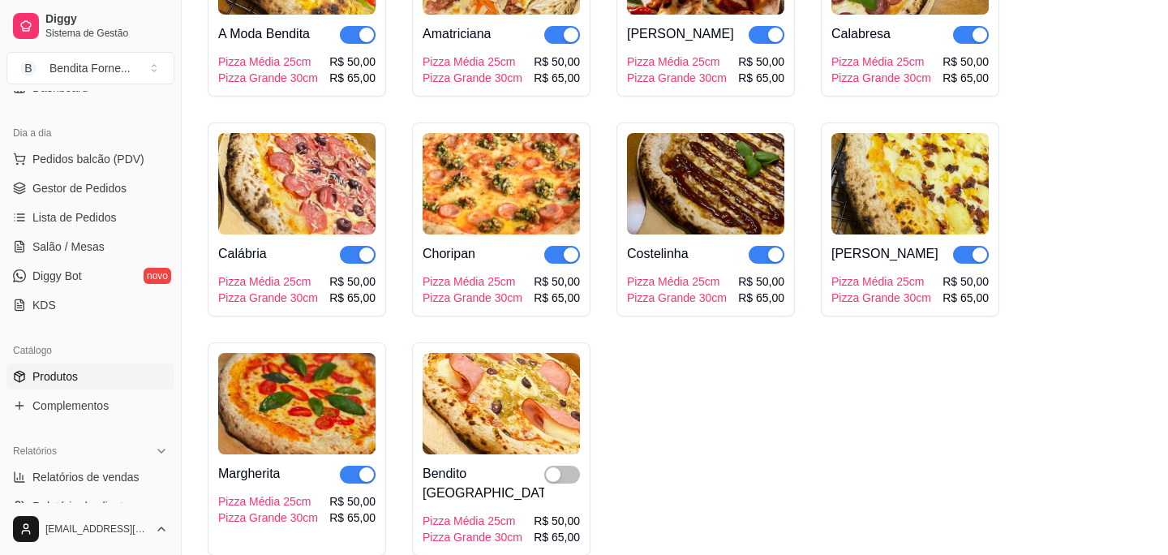
click at [499, 430] on img at bounding box center [500, 403] width 157 height 101
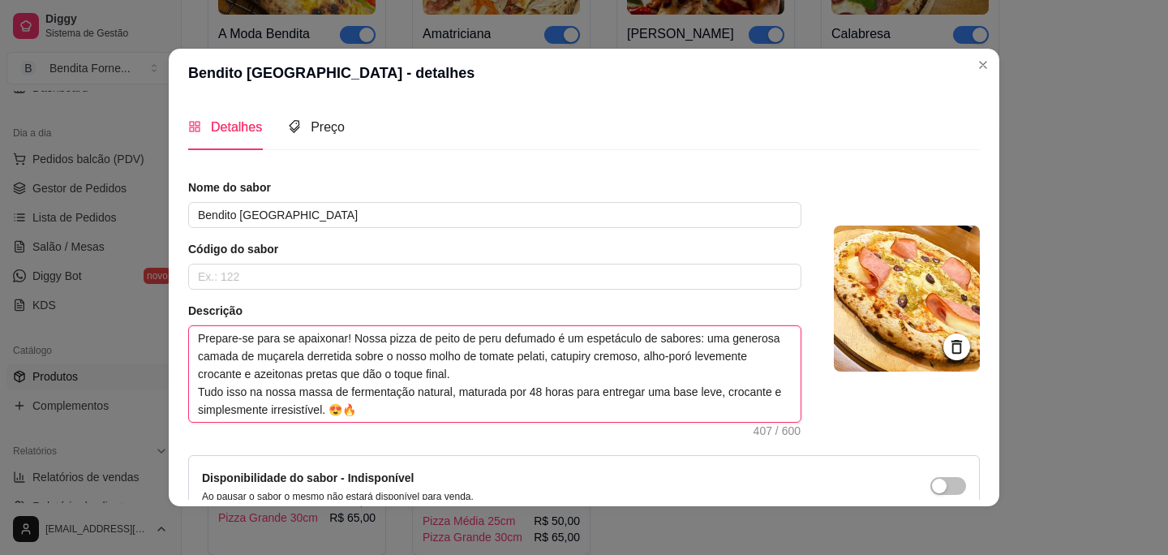
drag, startPoint x: 195, startPoint y: 337, endPoint x: 388, endPoint y: 408, distance: 204.7
click at [388, 408] on textarea "Prepare-se para se apaixonar! Nossa pizza de peito de peru defumado é um espetá…" at bounding box center [494, 374] width 611 height 96
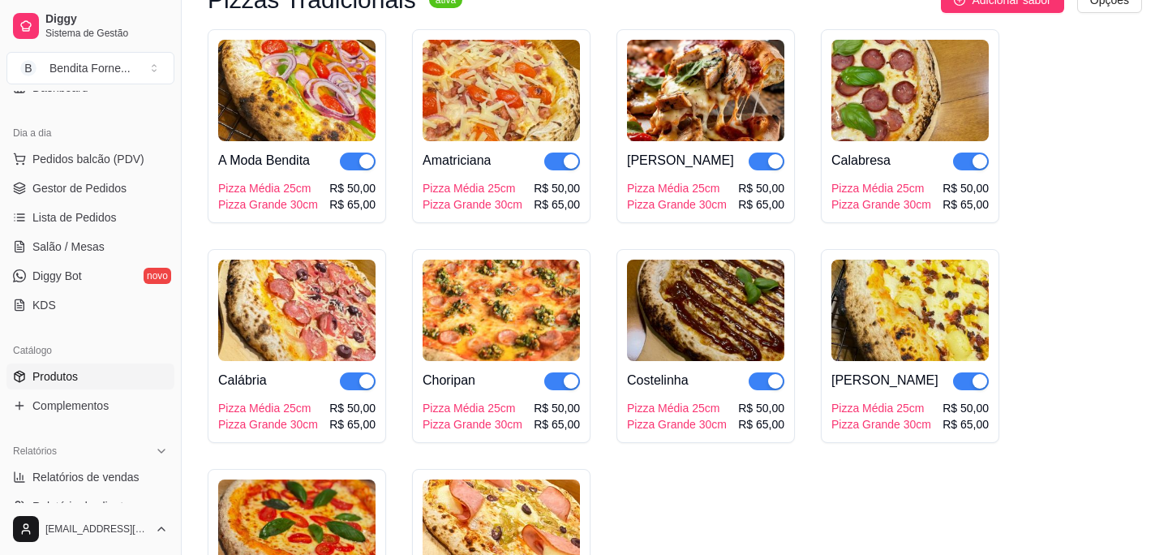
scroll to position [0, 0]
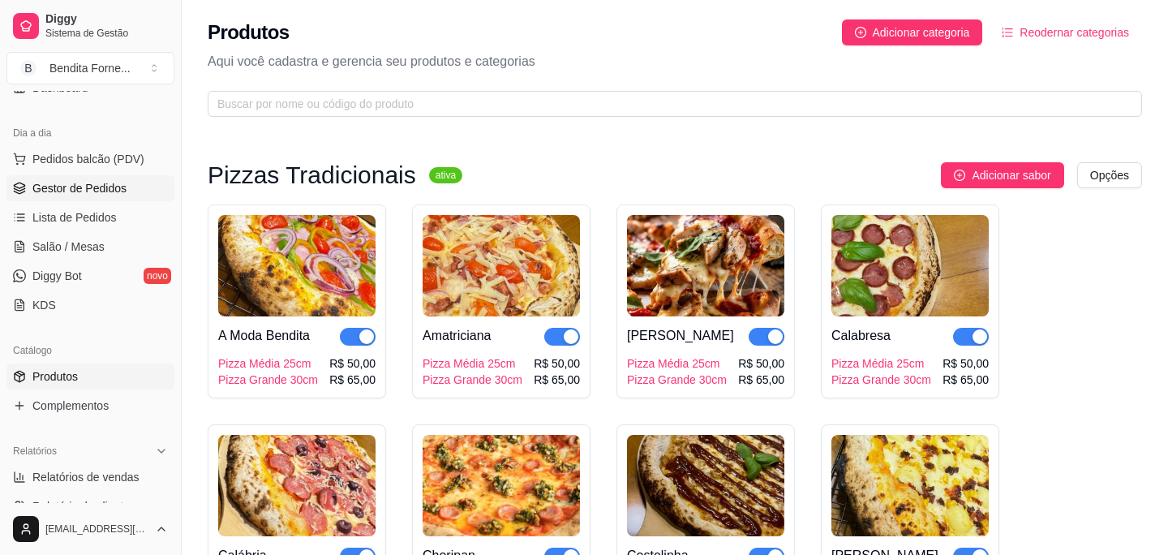
click at [81, 191] on span "Gestor de Pedidos" at bounding box center [79, 188] width 94 height 16
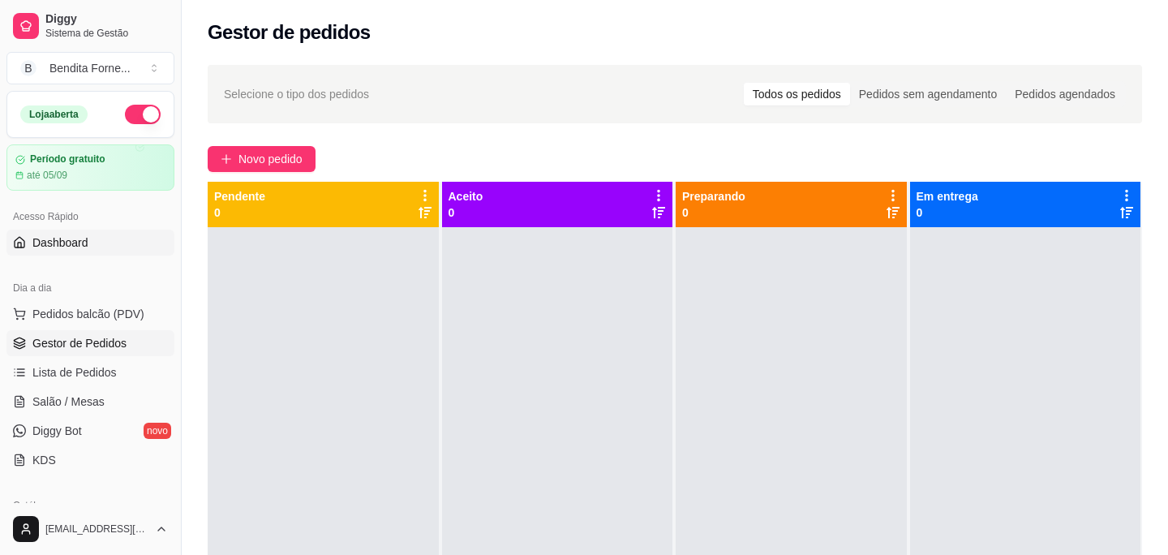
click at [69, 240] on span "Dashboard" at bounding box center [60, 242] width 56 height 16
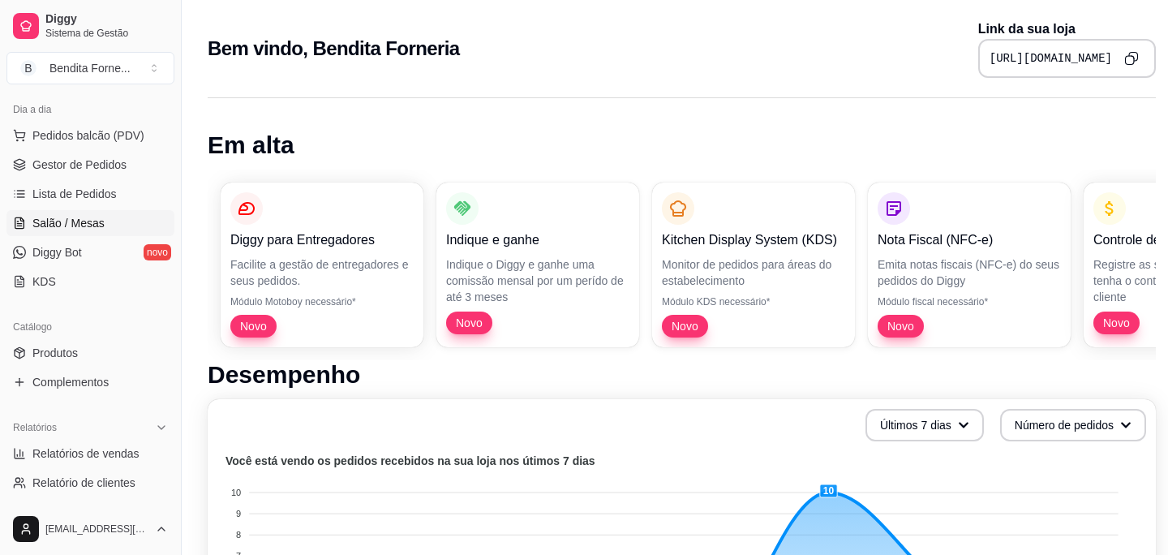
scroll to position [186, 0]
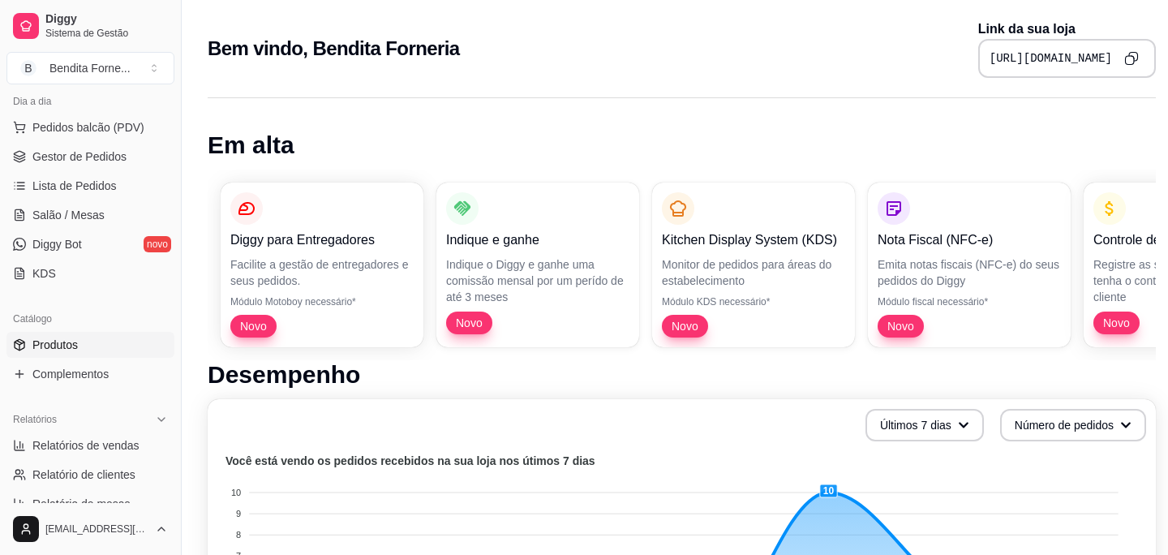
click at [85, 345] on link "Produtos" at bounding box center [90, 345] width 168 height 26
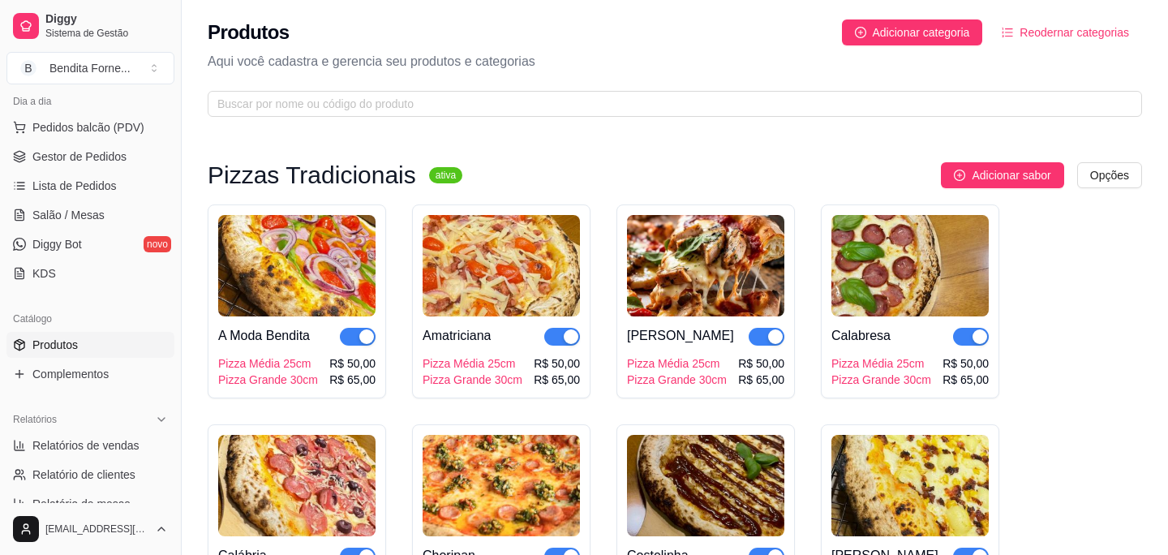
click at [580, 228] on div "Amatriciana Pizza Média 25cm Pizza Grande 30cm R$ 50,00 R$ 65,00" at bounding box center [501, 301] width 178 height 194
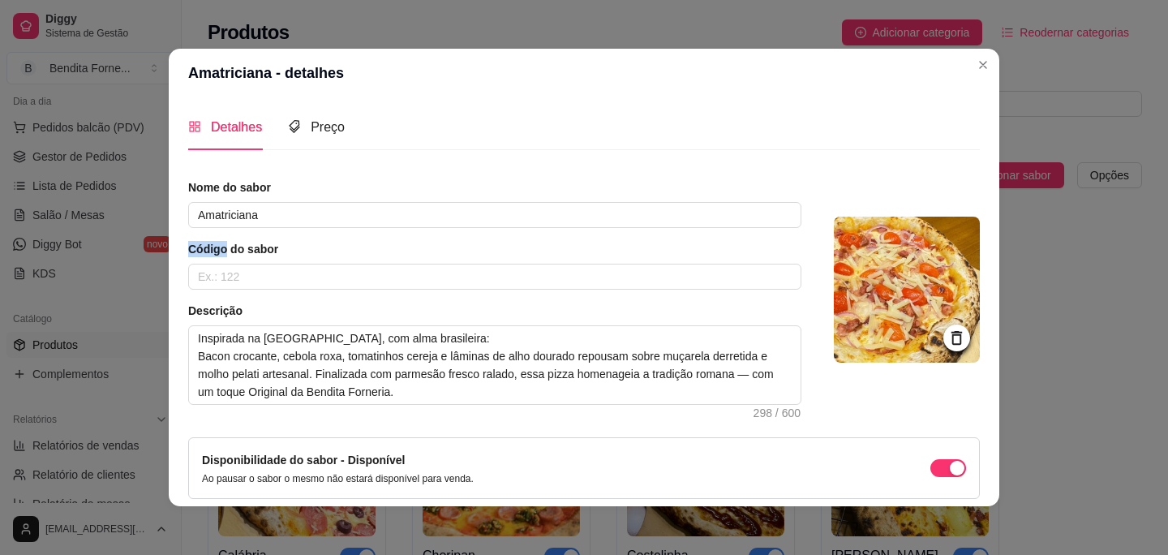
click at [580, 228] on div "Nome do sabor Amatriciana Código do sabor Descrição Inspirada na Itália, com al…" at bounding box center [494, 291] width 613 height 225
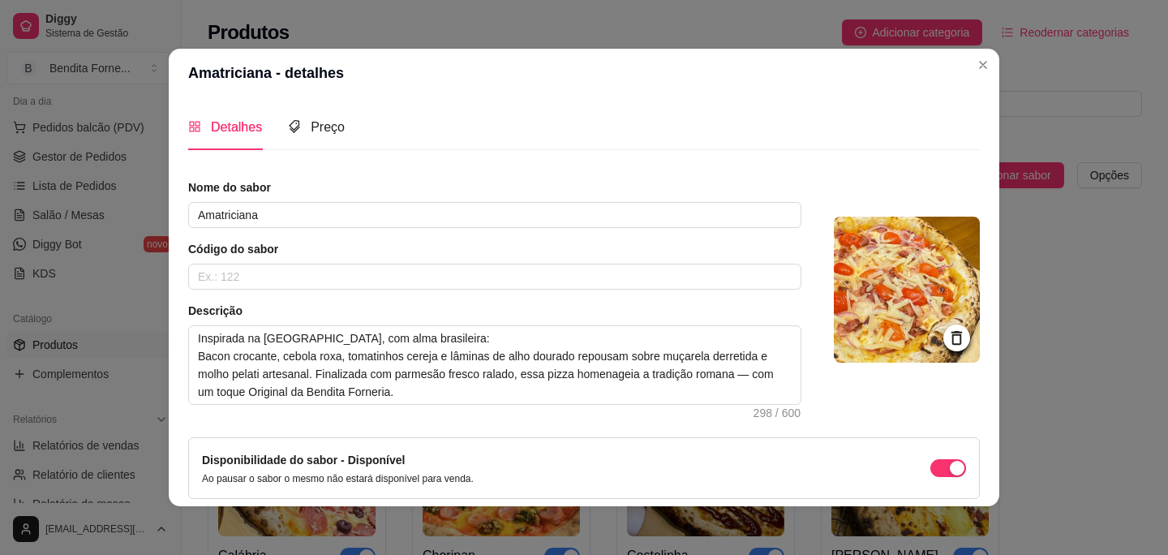
click at [580, 228] on div "Nome do sabor Amatriciana Código do sabor Descrição Inspirada na Itália, com al…" at bounding box center [494, 291] width 613 height 225
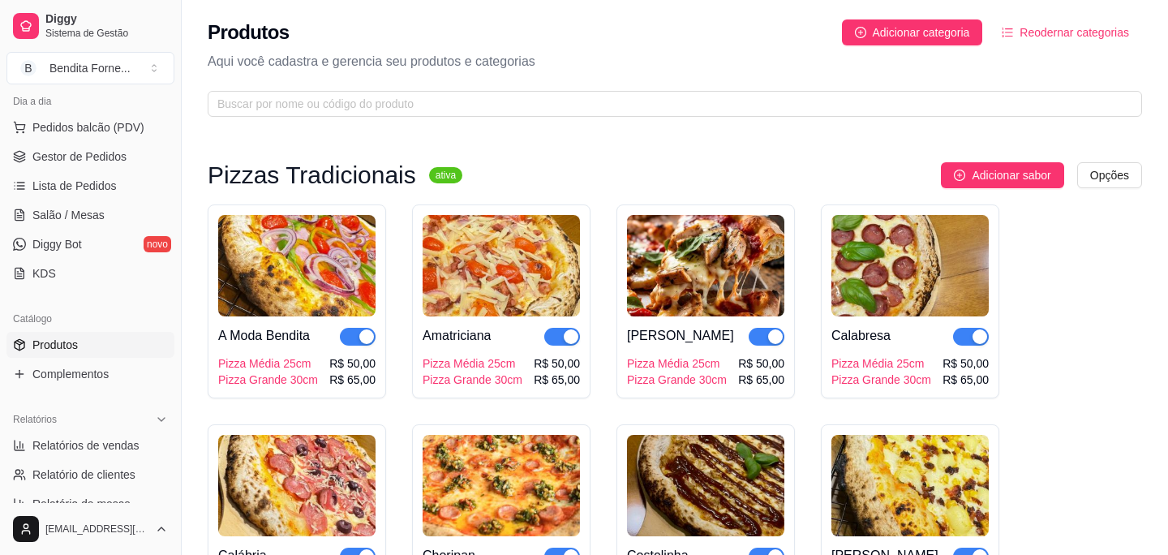
click at [75, 344] on span "Produtos" at bounding box center [54, 344] width 45 height 16
